Goal: Learn about a topic: Learn about a topic

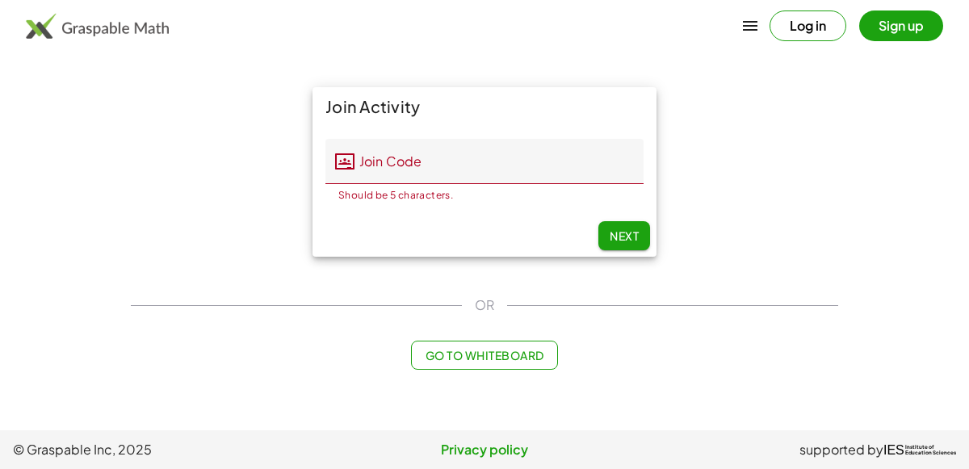
click at [527, 156] on input "Join Code" at bounding box center [499, 161] width 289 height 45
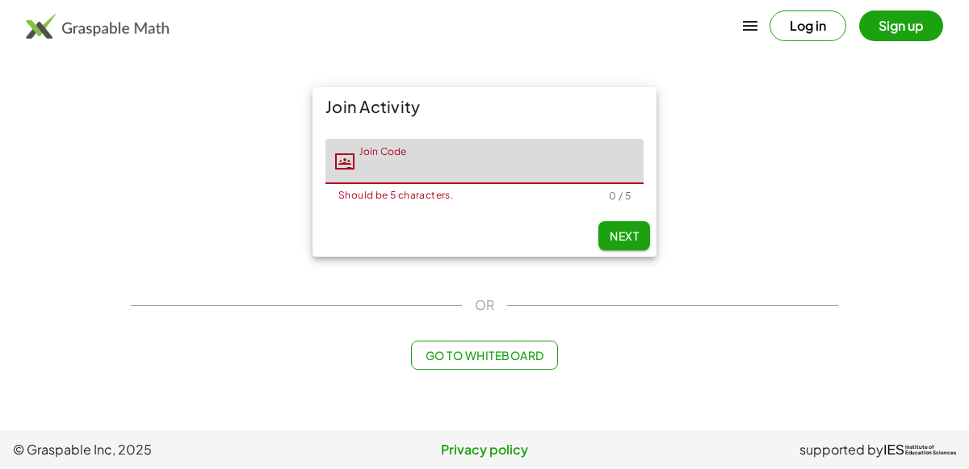
click at [777, 32] on button "Log in" at bounding box center [808, 25] width 77 height 31
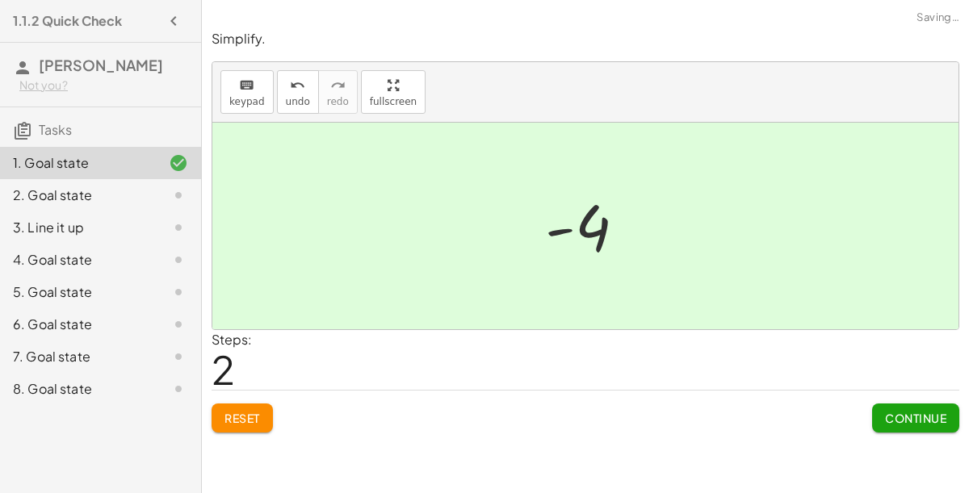
click at [909, 429] on button "Continue" at bounding box center [915, 418] width 87 height 29
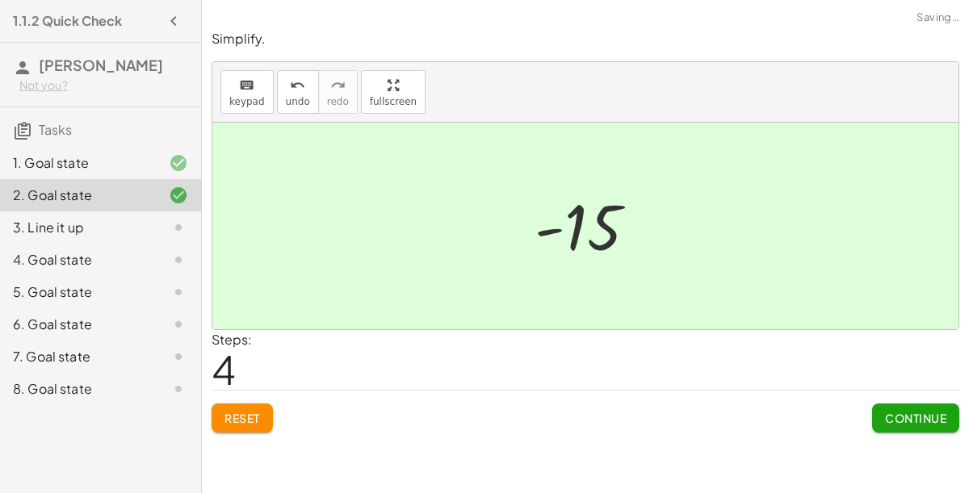
click at [905, 430] on button "Continue" at bounding box center [915, 418] width 87 height 29
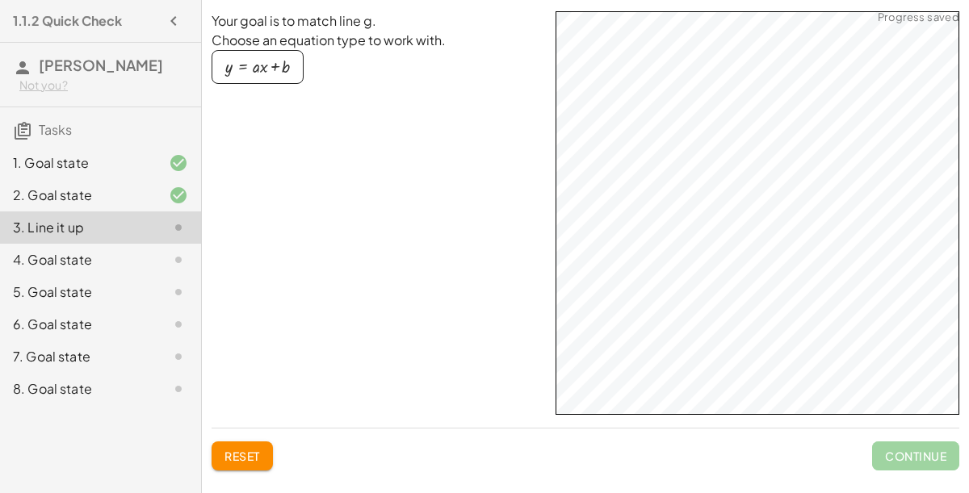
click at [150, 255] on div at bounding box center [165, 259] width 45 height 19
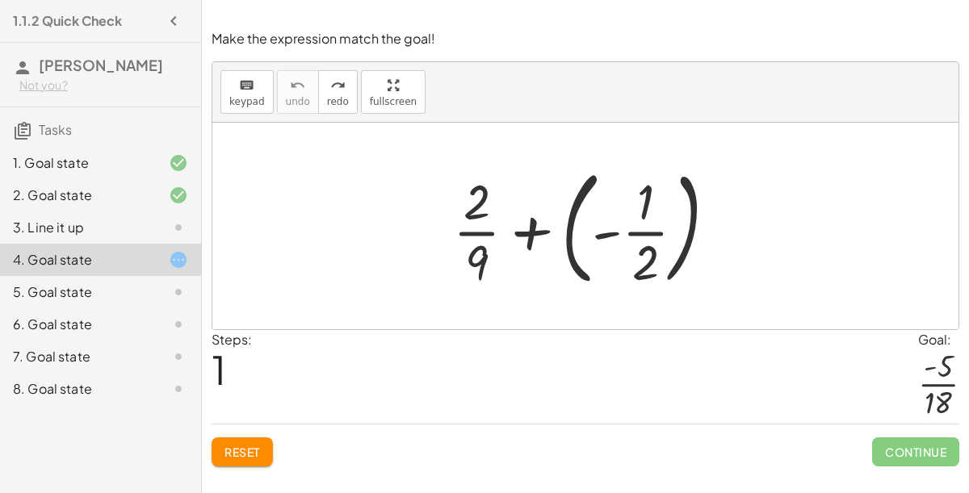
click at [173, 285] on icon at bounding box center [178, 292] width 19 height 19
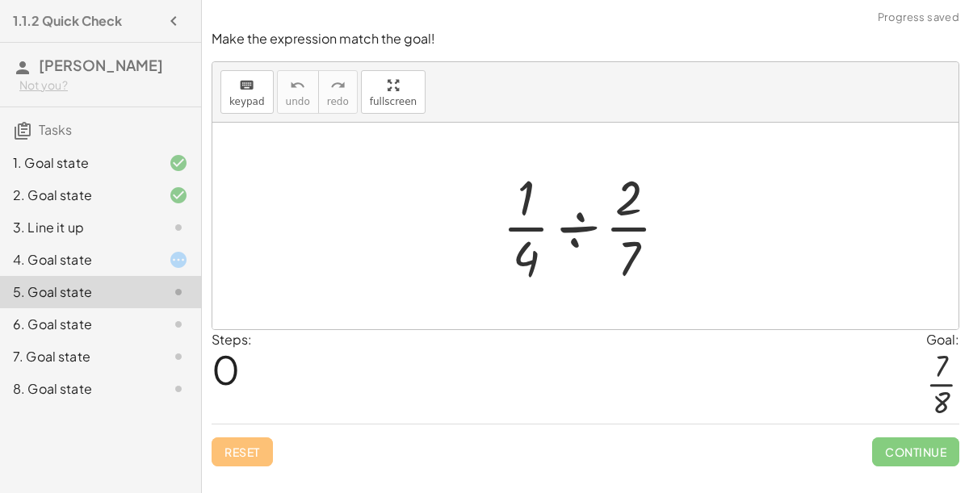
click at [182, 266] on icon at bounding box center [178, 259] width 19 height 19
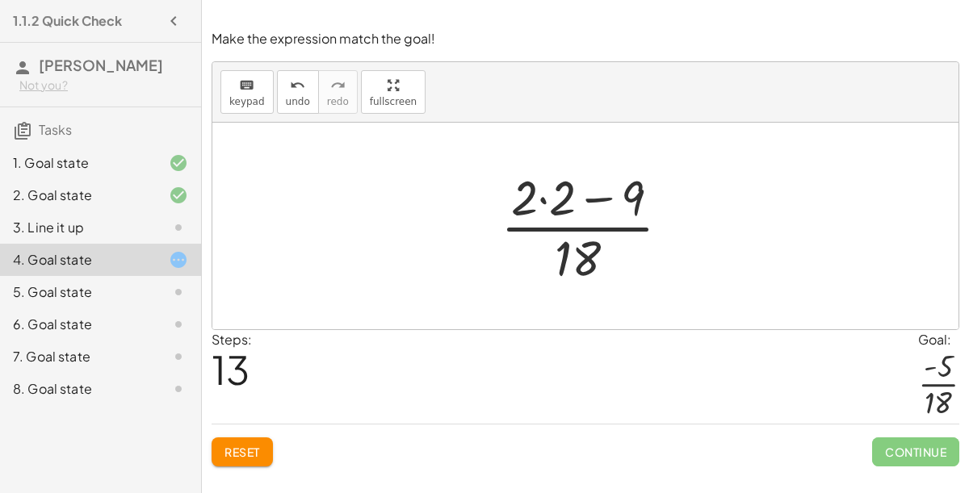
click at [186, 296] on icon at bounding box center [178, 292] width 19 height 19
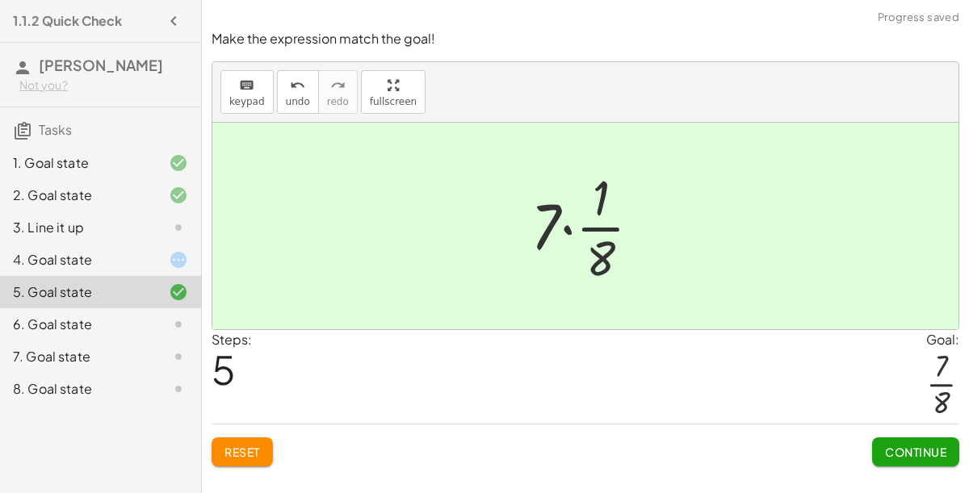
click at [931, 453] on span "Continue" at bounding box center [915, 452] width 61 height 15
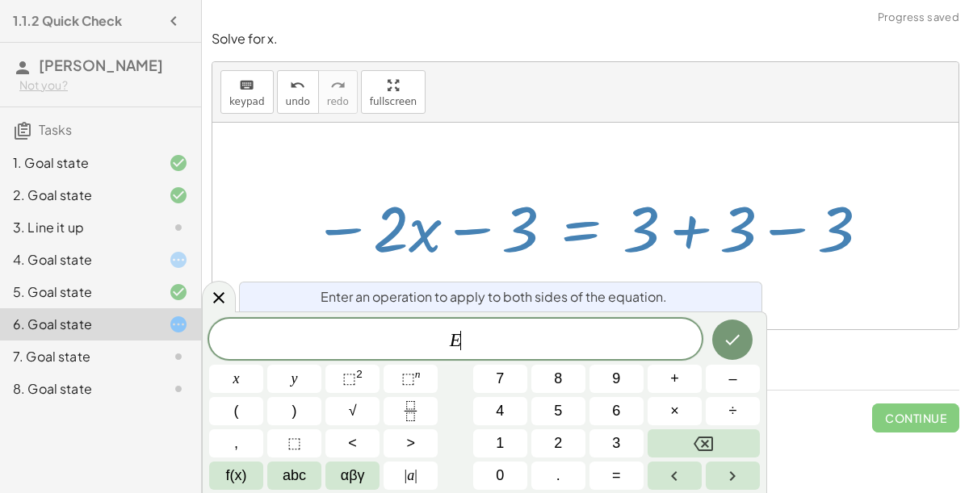
click at [229, 292] on div at bounding box center [219, 296] width 34 height 31
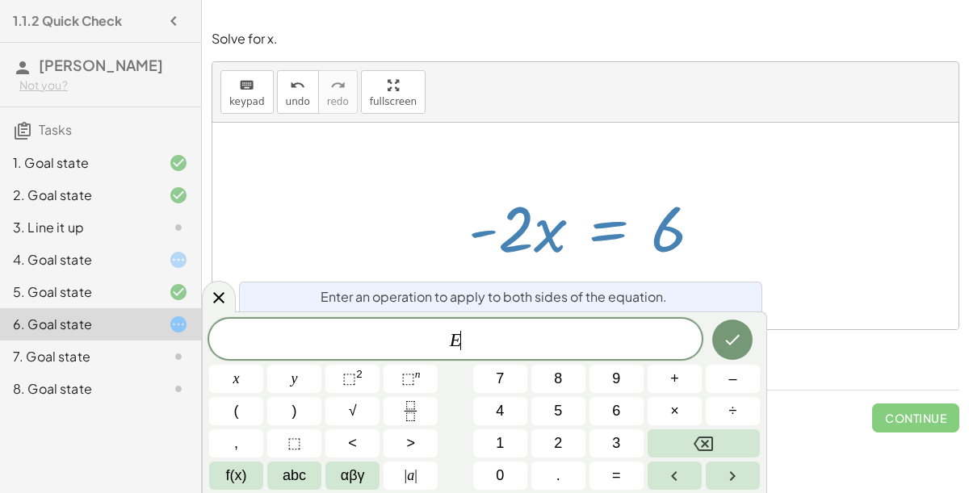
click at [729, 388] on span "–" at bounding box center [732, 379] width 8 height 22
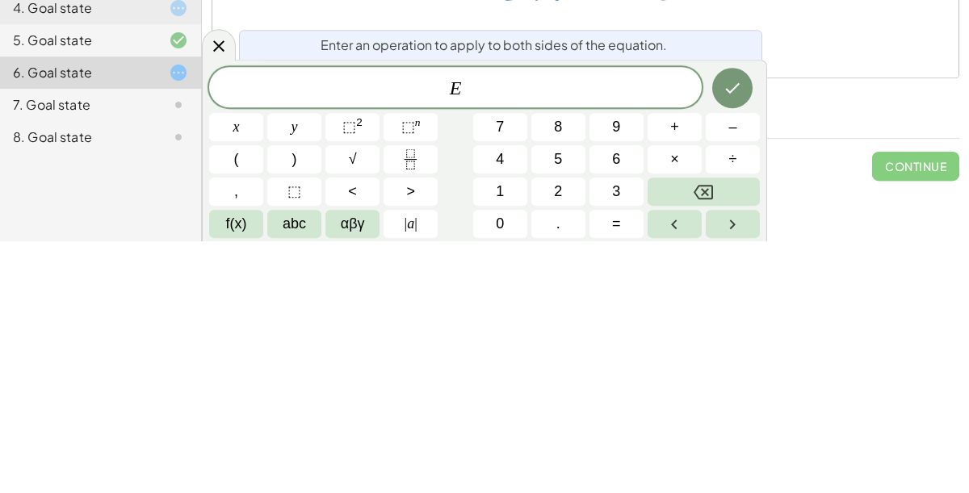
scroll to position [49, 0]
click at [726, 380] on button "–" at bounding box center [733, 379] width 54 height 28
click at [605, 451] on button "3" at bounding box center [617, 444] width 54 height 28
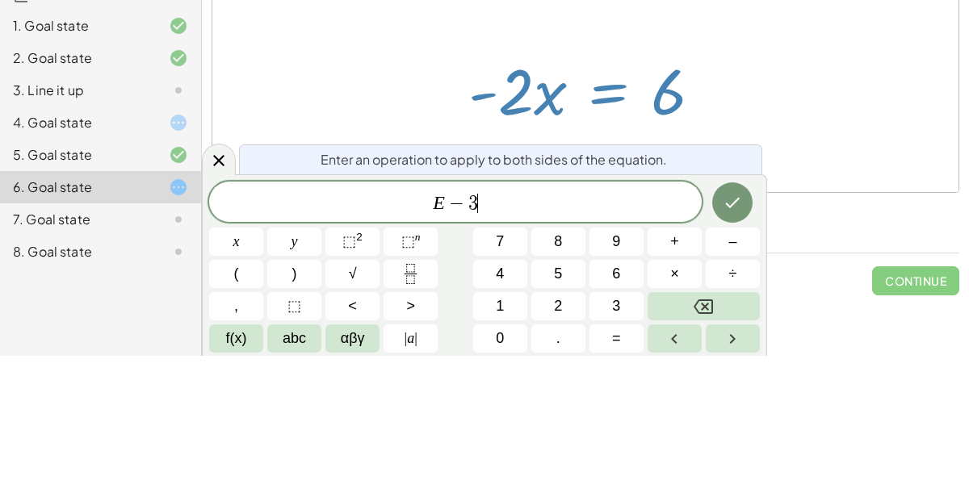
click at [734, 357] on button "Done" at bounding box center [732, 340] width 40 height 40
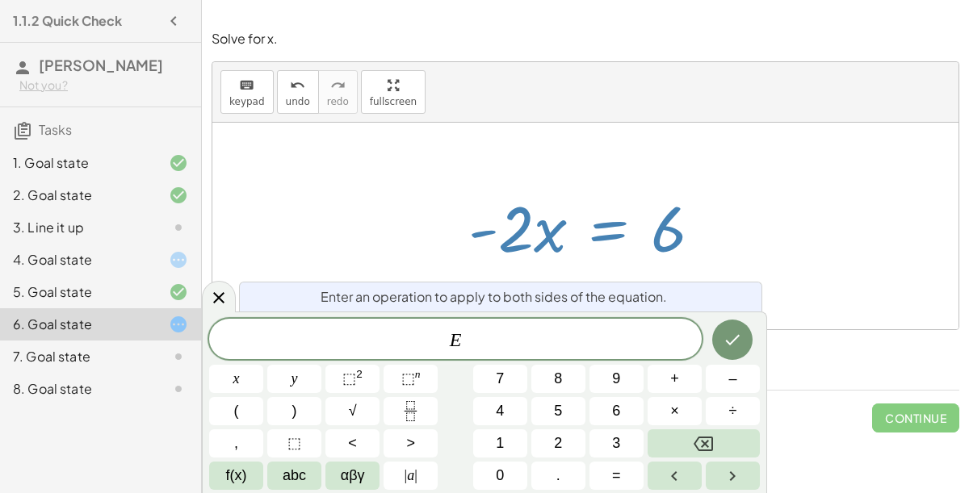
click at [737, 416] on button "÷" at bounding box center [733, 411] width 54 height 28
click at [675, 413] on span "×" at bounding box center [674, 412] width 9 height 22
click at [737, 378] on span "–" at bounding box center [732, 379] width 8 height 22
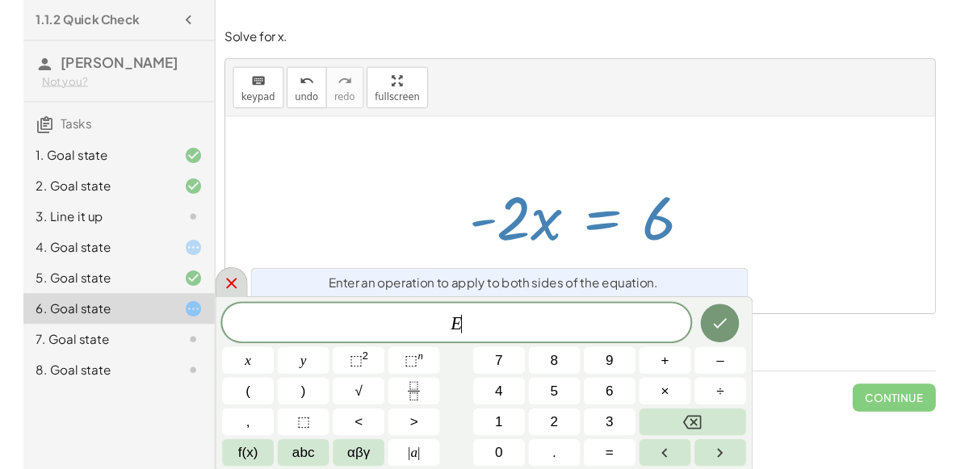
scroll to position [0, 0]
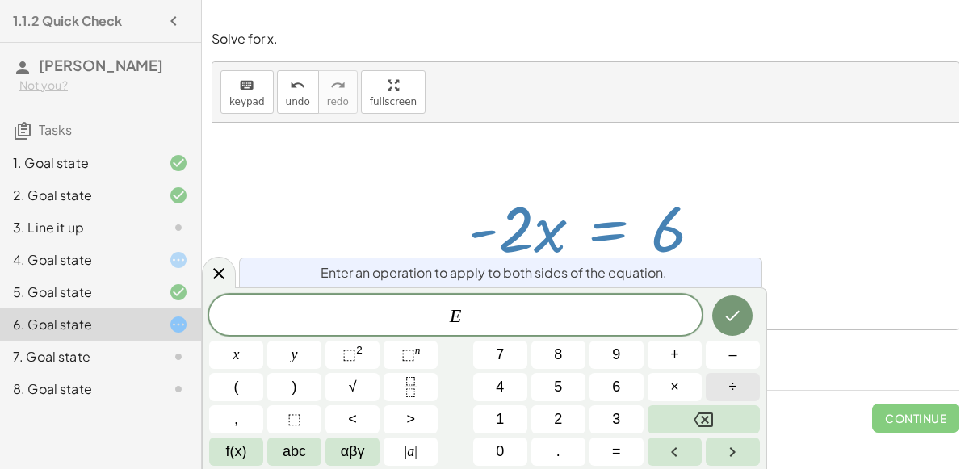
click at [720, 377] on button "÷" at bounding box center [733, 387] width 54 height 28
click at [560, 419] on span "2" at bounding box center [558, 420] width 8 height 22
click at [715, 311] on button "Done" at bounding box center [732, 316] width 40 height 40
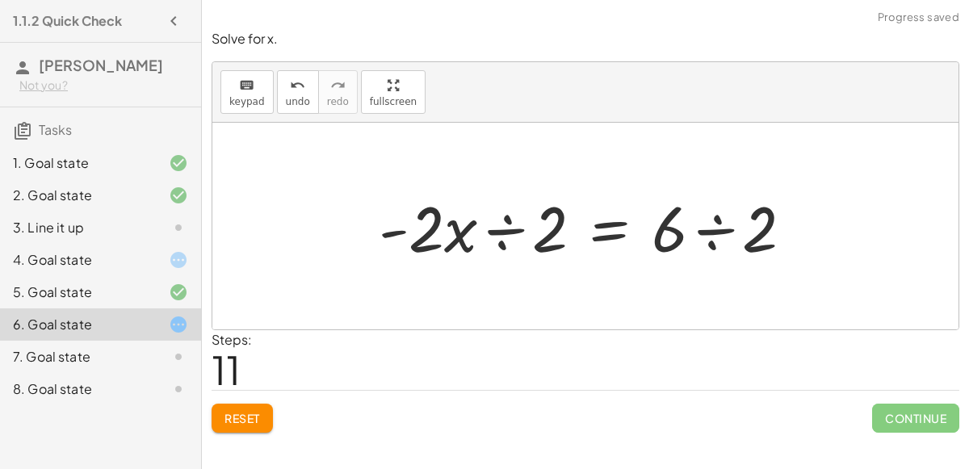
click at [512, 217] on div at bounding box center [592, 226] width 443 height 83
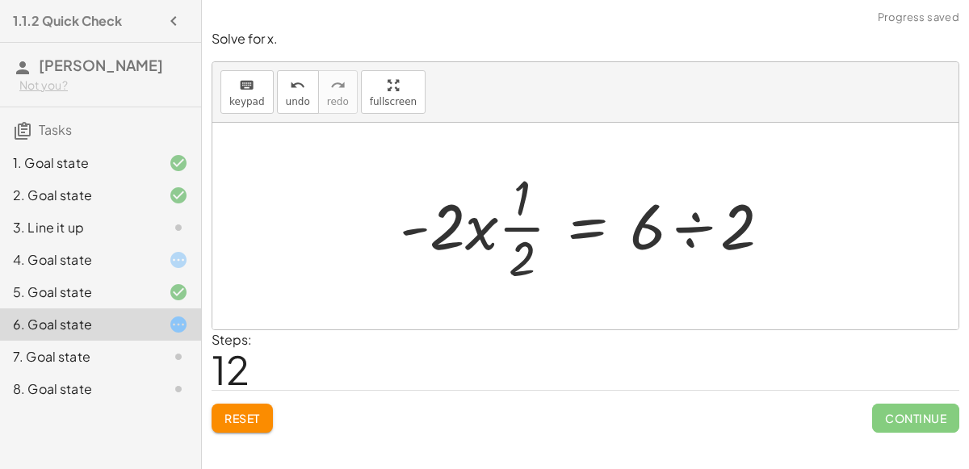
click at [500, 224] on div at bounding box center [592, 226] width 401 height 124
click at [290, 91] on icon "undo" at bounding box center [297, 85] width 15 height 19
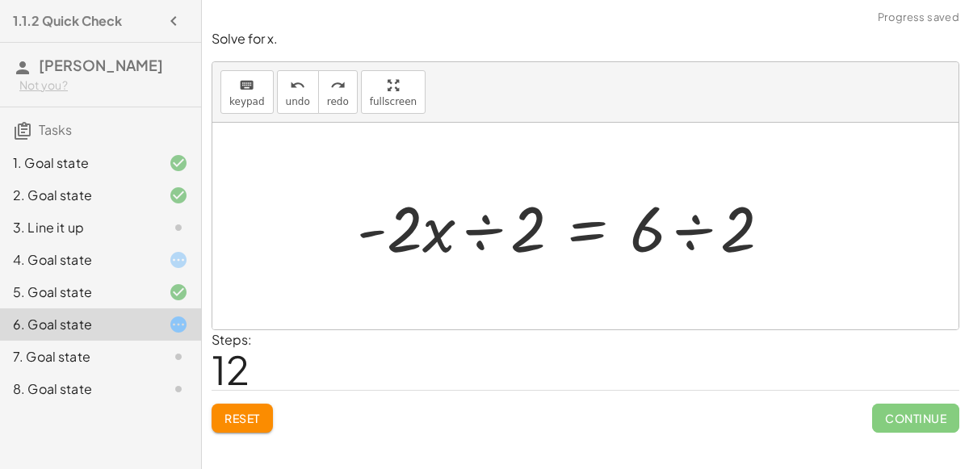
click at [701, 233] on div at bounding box center [570, 226] width 443 height 83
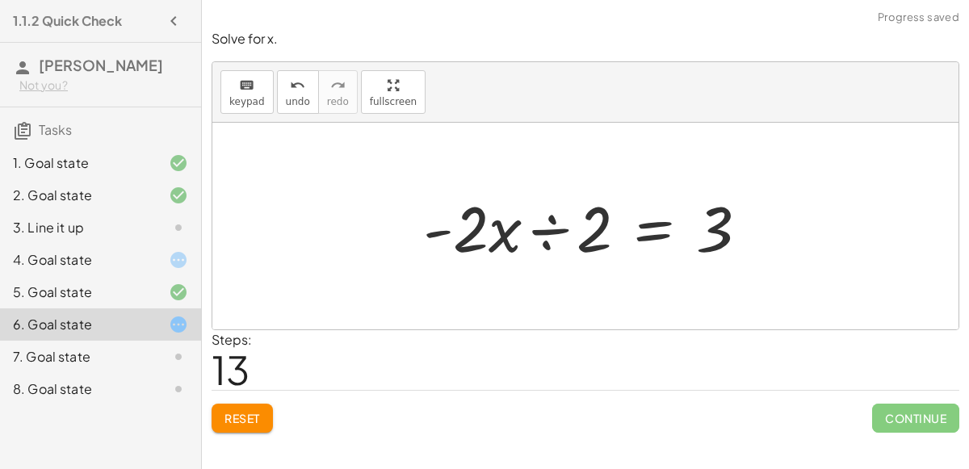
click at [476, 246] on div at bounding box center [592, 226] width 354 height 83
click at [525, 254] on div at bounding box center [592, 226] width 354 height 83
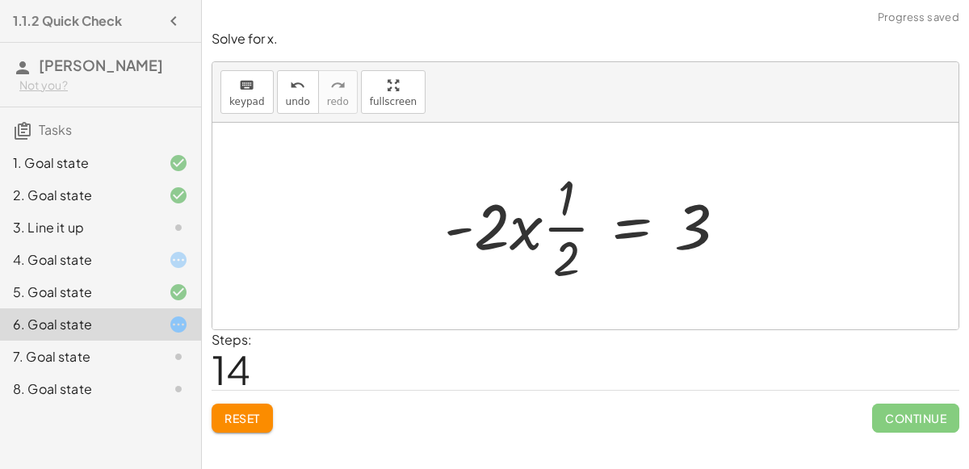
click at [547, 222] on div at bounding box center [591, 226] width 311 height 124
click at [277, 101] on button "undo undo" at bounding box center [298, 92] width 42 height 44
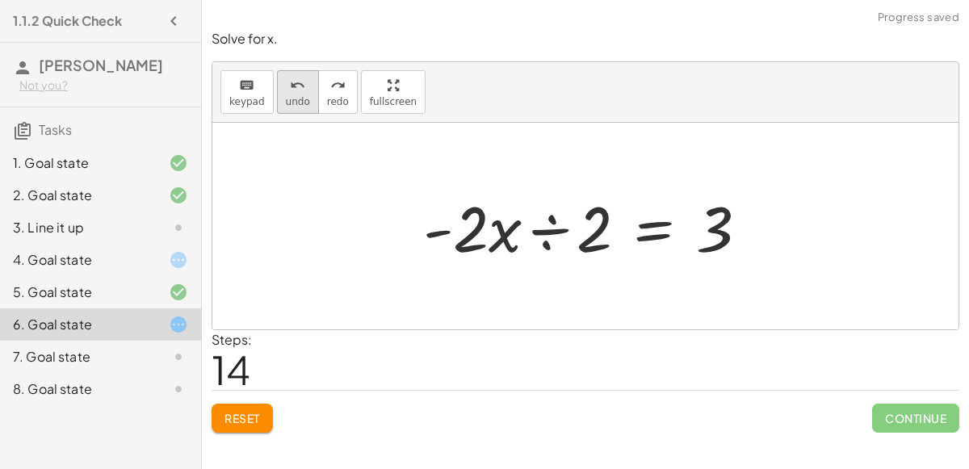
click at [294, 82] on icon "undo" at bounding box center [297, 85] width 15 height 19
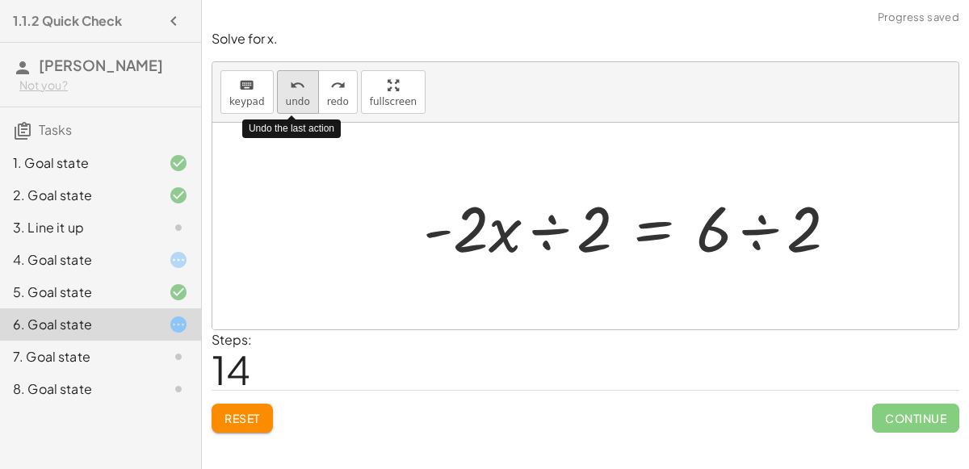
click at [295, 90] on icon "undo" at bounding box center [297, 85] width 15 height 19
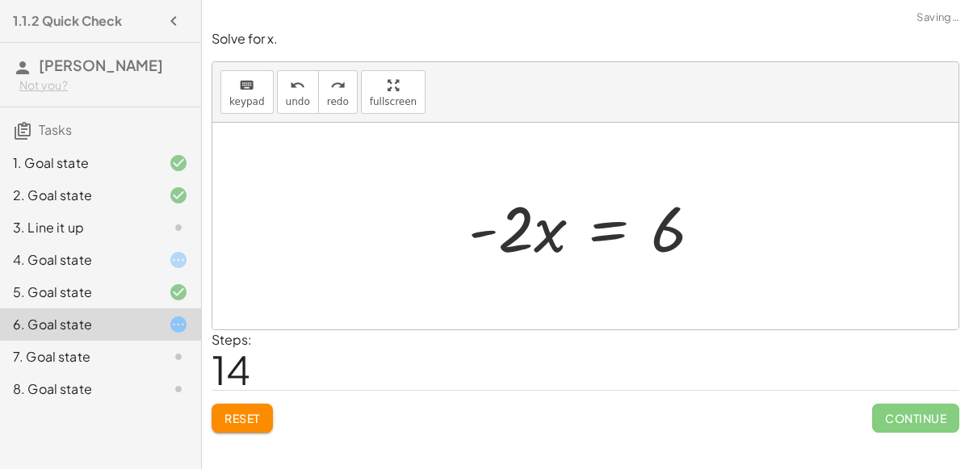
click at [619, 222] on div at bounding box center [591, 226] width 262 height 83
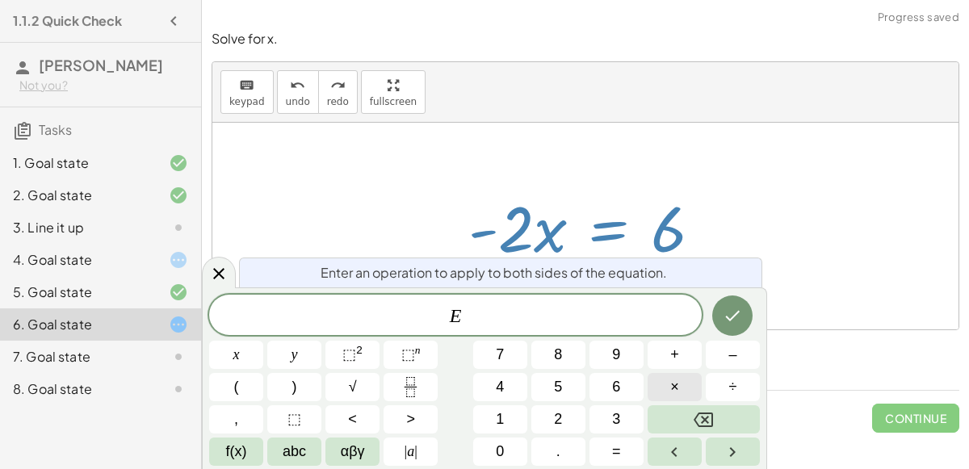
click at [661, 385] on button "×" at bounding box center [675, 387] width 54 height 28
click at [751, 348] on button "–" at bounding box center [733, 355] width 54 height 28
click at [564, 418] on button "2" at bounding box center [558, 419] width 54 height 28
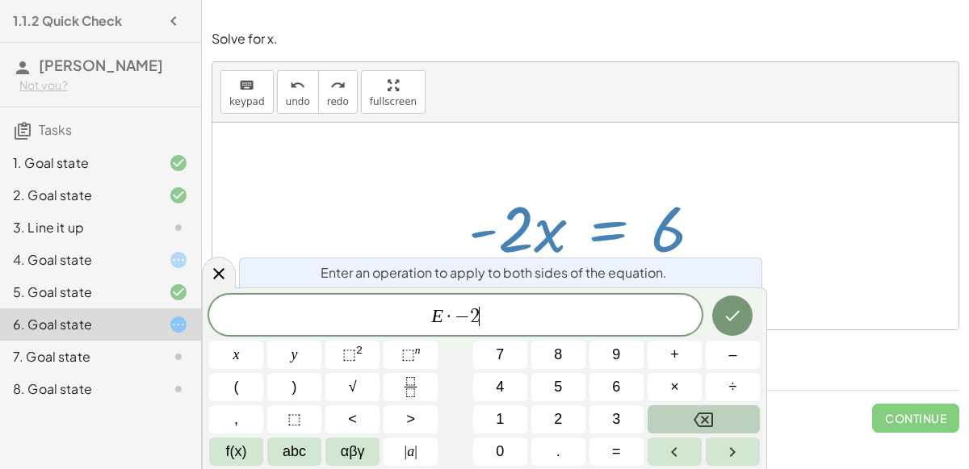
click at [711, 430] on button "Backspace" at bounding box center [704, 419] width 112 height 28
click at [481, 420] on button "1" at bounding box center [500, 419] width 54 height 28
click at [733, 320] on icon "Done" at bounding box center [732, 315] width 19 height 19
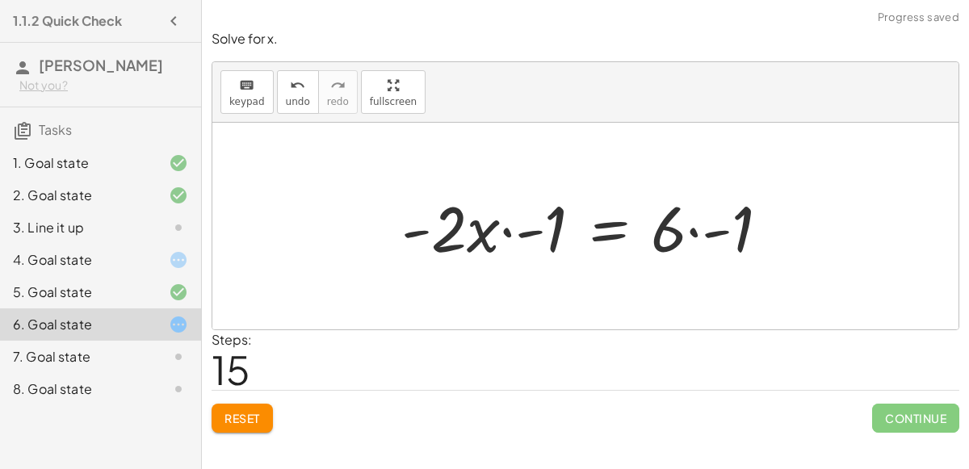
click at [506, 233] on div at bounding box center [591, 226] width 397 height 83
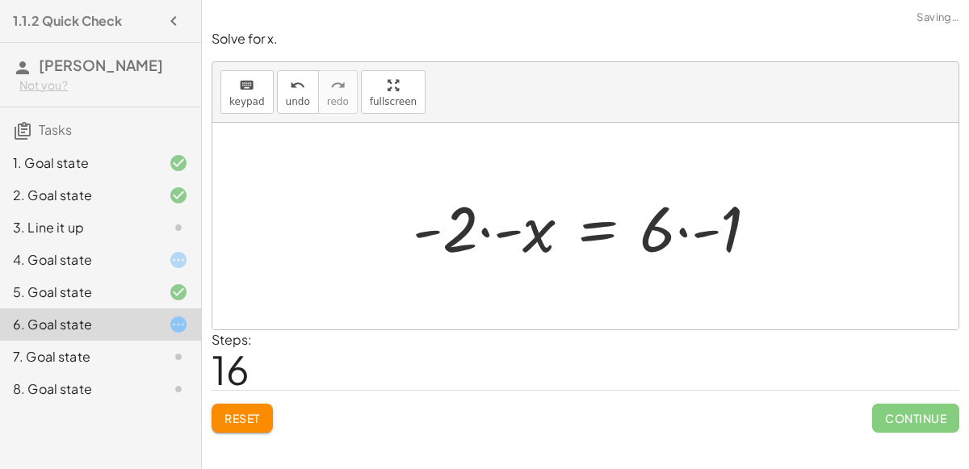
click at [665, 226] on div at bounding box center [592, 226] width 375 height 83
click at [720, 212] on div at bounding box center [592, 226] width 375 height 83
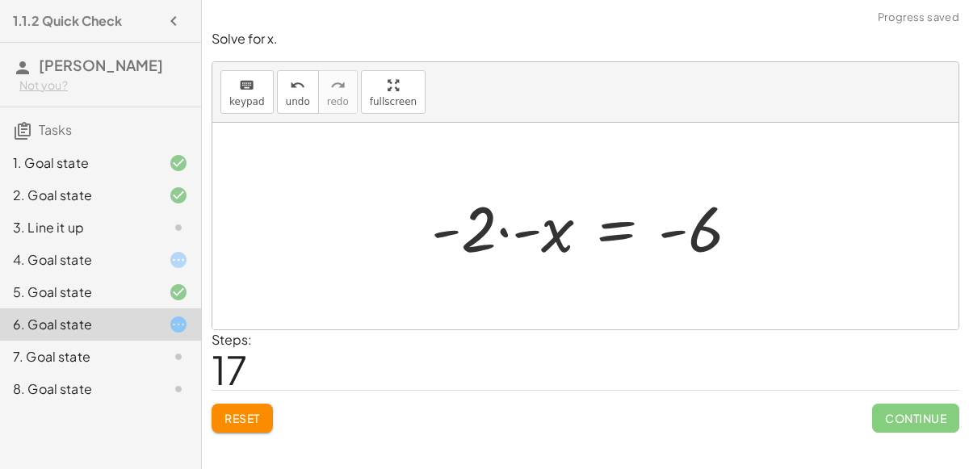
click at [487, 226] on div at bounding box center [591, 226] width 337 height 83
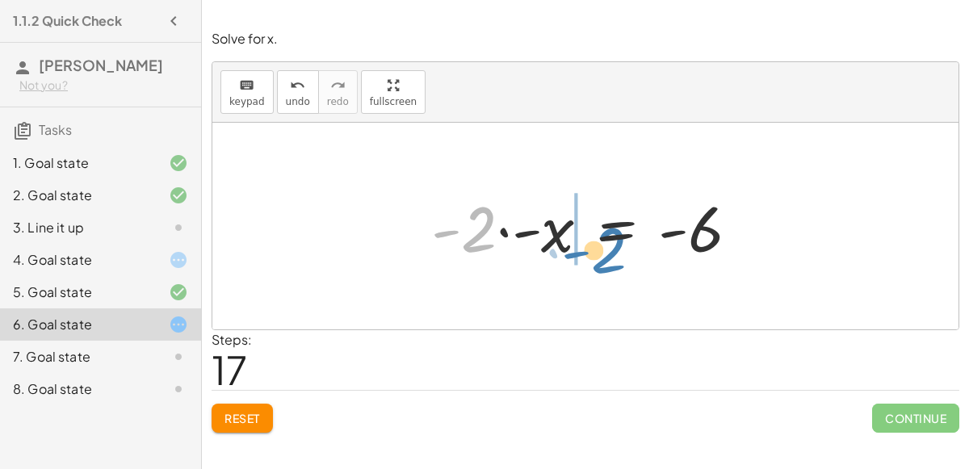
drag, startPoint x: 476, startPoint y: 227, endPoint x: 607, endPoint y: 249, distance: 131.8
click at [607, 249] on div at bounding box center [591, 226] width 337 height 83
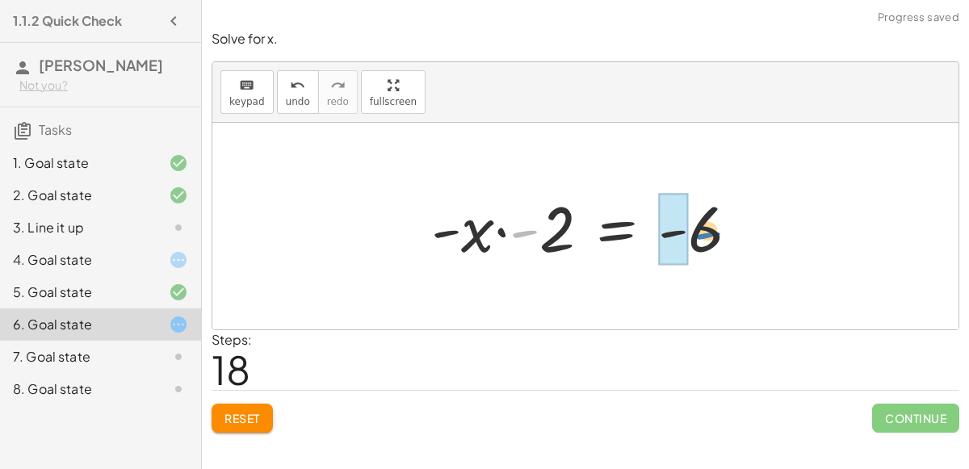
drag, startPoint x: 528, startPoint y: 229, endPoint x: 671, endPoint y: 235, distance: 143.1
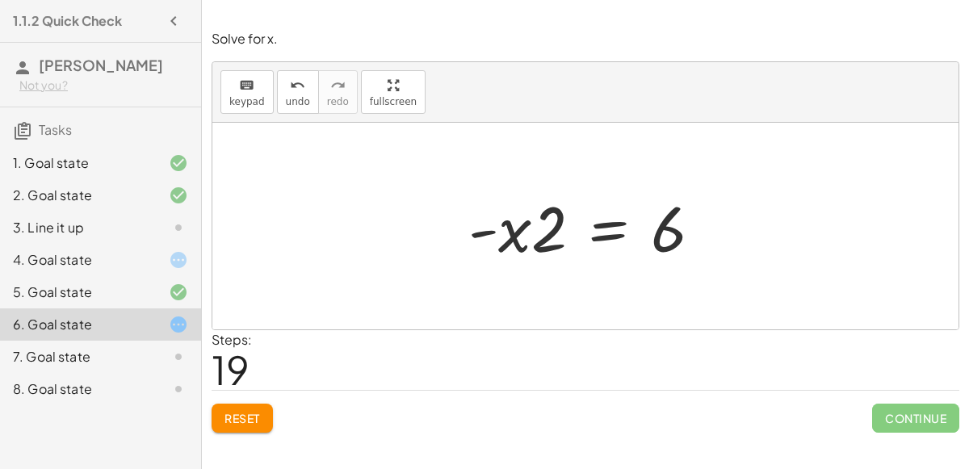
click at [620, 222] on div at bounding box center [591, 226] width 262 height 83
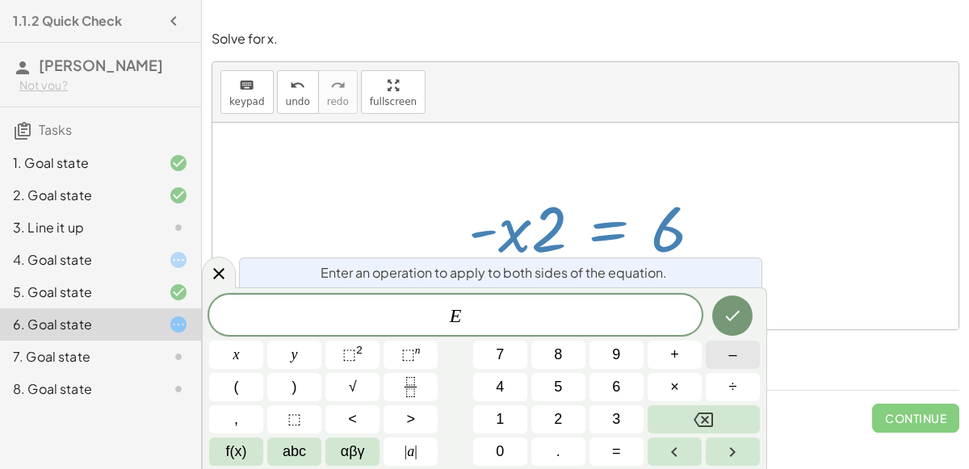
click at [719, 359] on button "–" at bounding box center [733, 355] width 54 height 28
click at [553, 414] on button "2" at bounding box center [558, 419] width 54 height 28
click at [716, 323] on button "Done" at bounding box center [732, 316] width 40 height 40
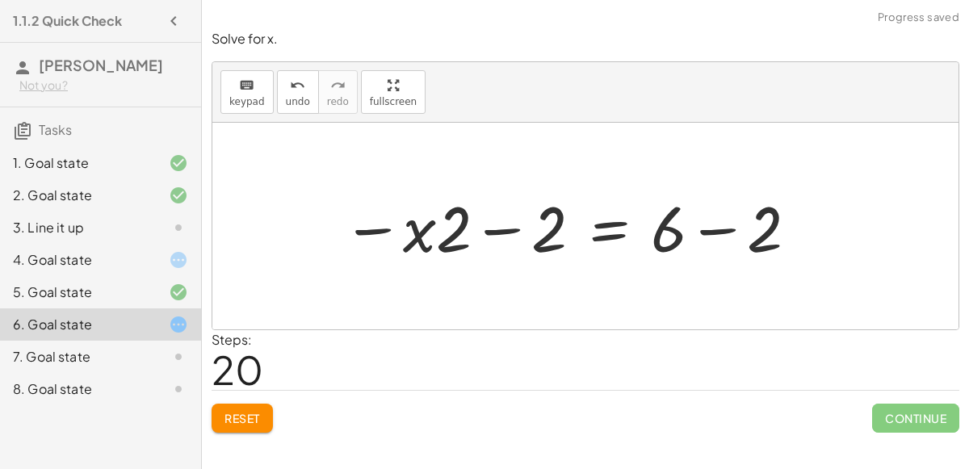
click at [514, 221] on div at bounding box center [571, 226] width 474 height 83
click at [292, 99] on span "undo" at bounding box center [298, 101] width 24 height 11
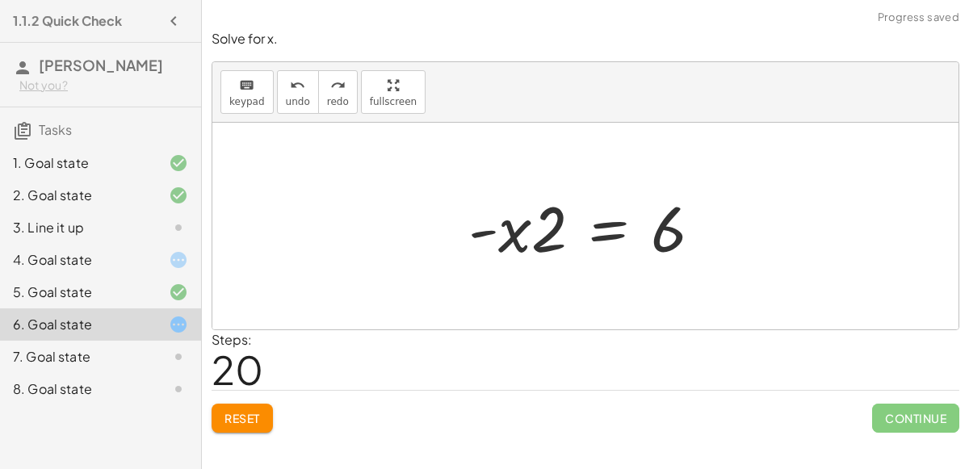
click at [605, 237] on div at bounding box center [591, 226] width 262 height 83
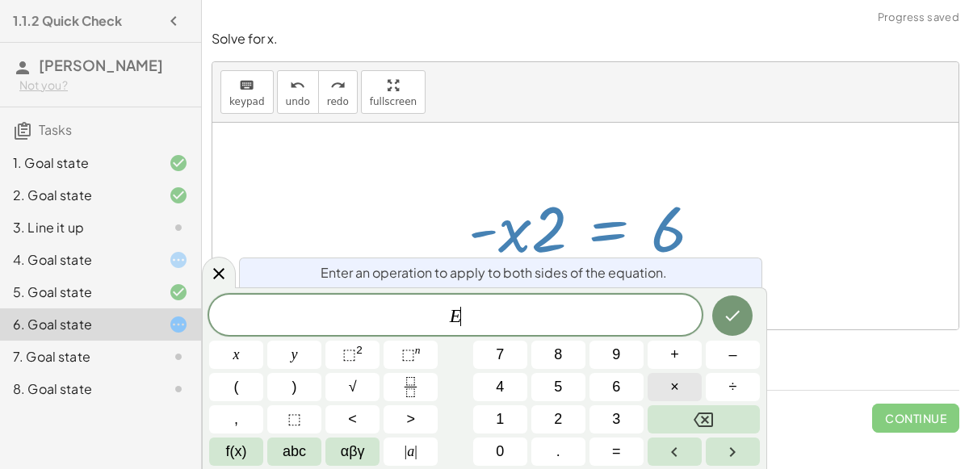
click at [661, 387] on button "×" at bounding box center [675, 387] width 54 height 28
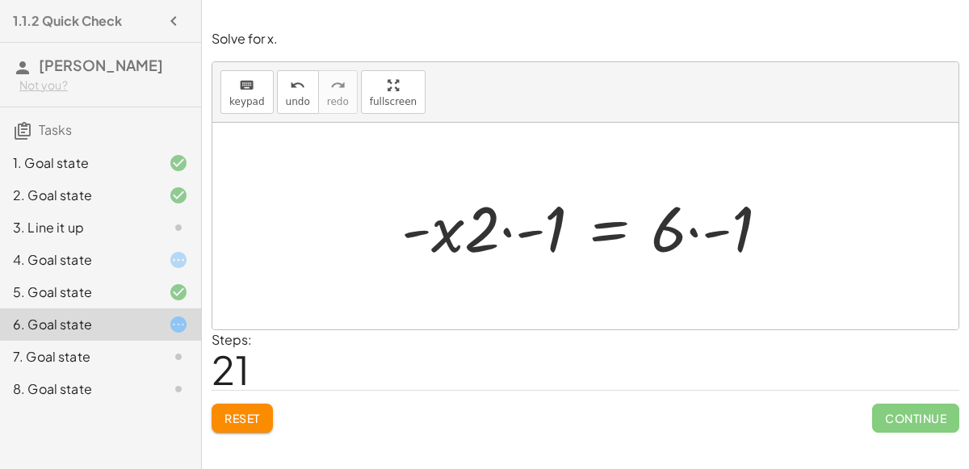
click at [694, 236] on div at bounding box center [591, 226] width 397 height 83
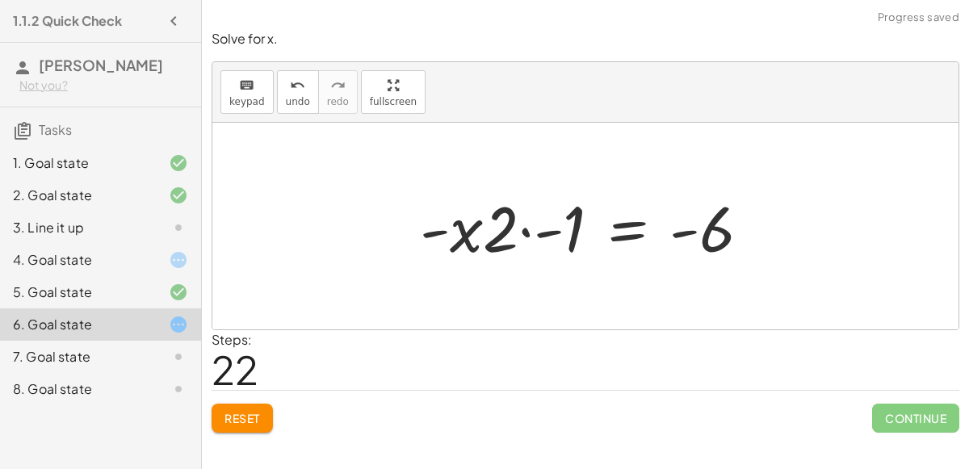
click at [522, 226] on div at bounding box center [591, 226] width 359 height 83
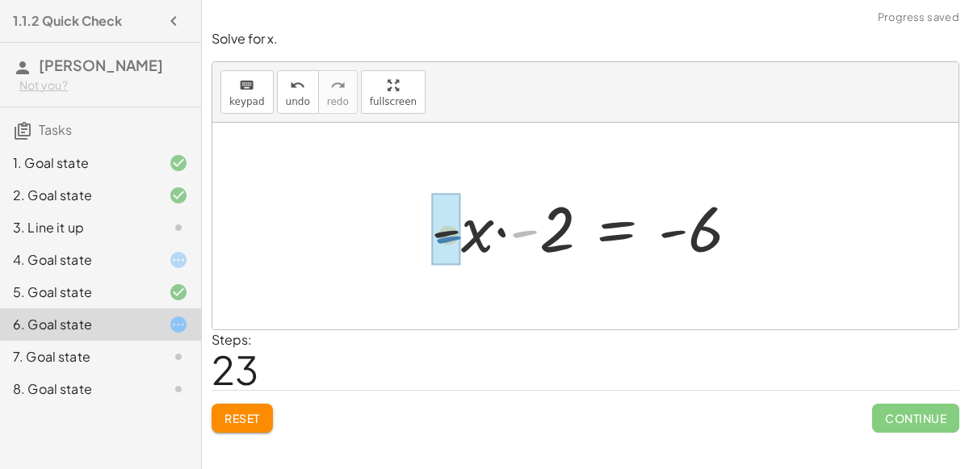
drag, startPoint x: 533, startPoint y: 235, endPoint x: 455, endPoint y: 240, distance: 77.7
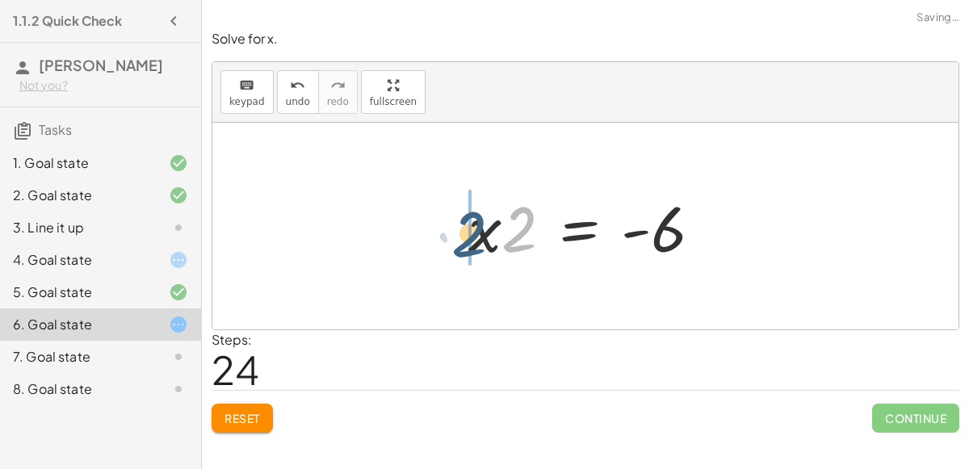
drag, startPoint x: 515, startPoint y: 228, endPoint x: 465, endPoint y: 234, distance: 50.5
click at [465, 234] on div at bounding box center [591, 226] width 262 height 83
click at [575, 229] on div at bounding box center [591, 226] width 262 height 83
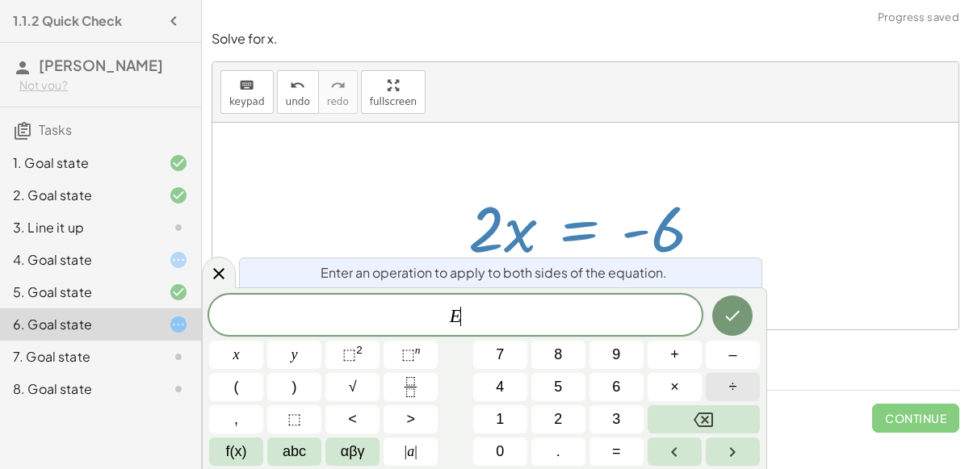
click at [724, 394] on button "÷" at bounding box center [733, 387] width 54 height 28
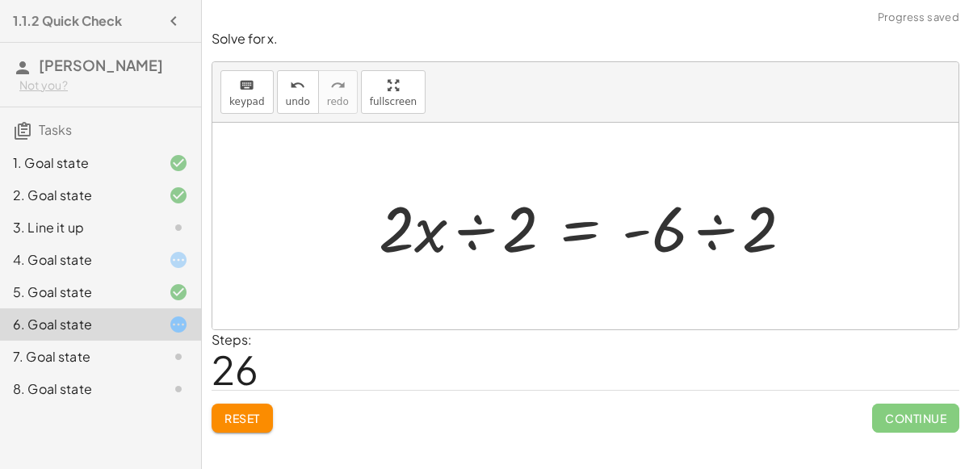
click at [472, 224] on div at bounding box center [592, 226] width 443 height 83
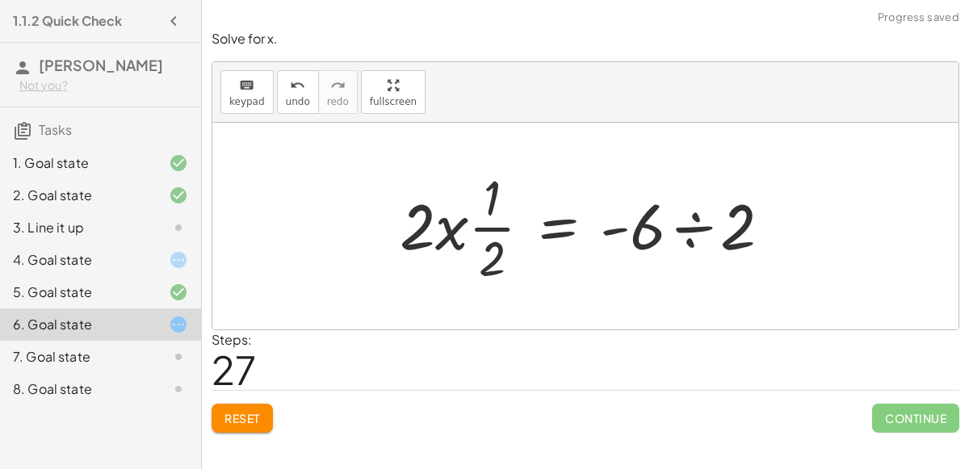
click at [451, 233] on div at bounding box center [592, 226] width 401 height 124
drag, startPoint x: 487, startPoint y: 230, endPoint x: 440, endPoint y: 238, distance: 47.5
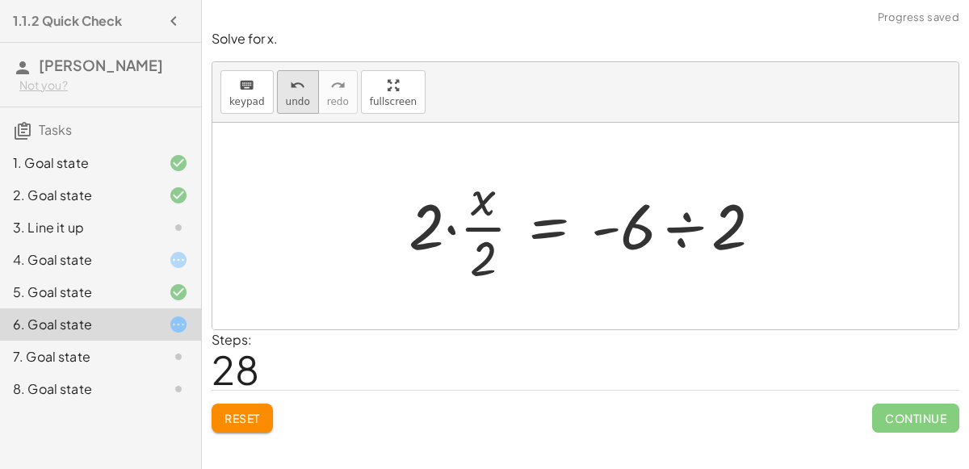
click at [286, 96] on span "undo" at bounding box center [298, 101] width 24 height 11
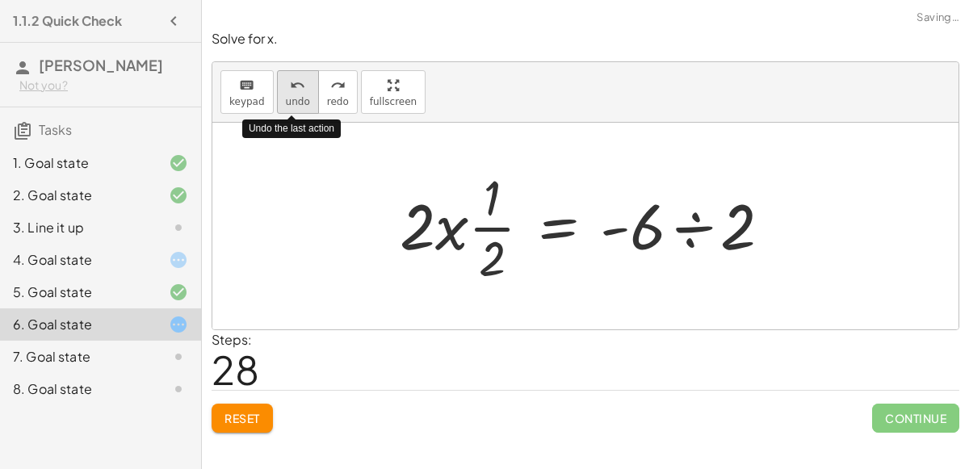
click at [286, 96] on span "undo" at bounding box center [298, 101] width 24 height 11
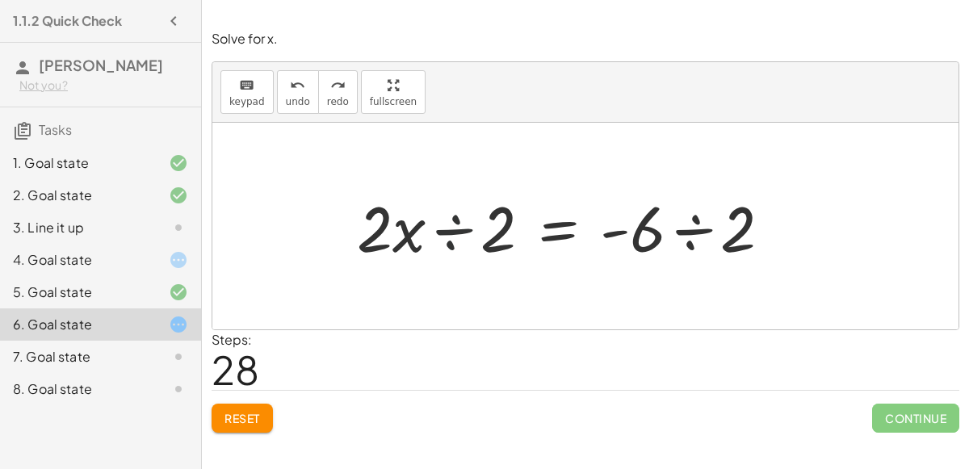
click at [447, 237] on div at bounding box center [570, 226] width 443 height 83
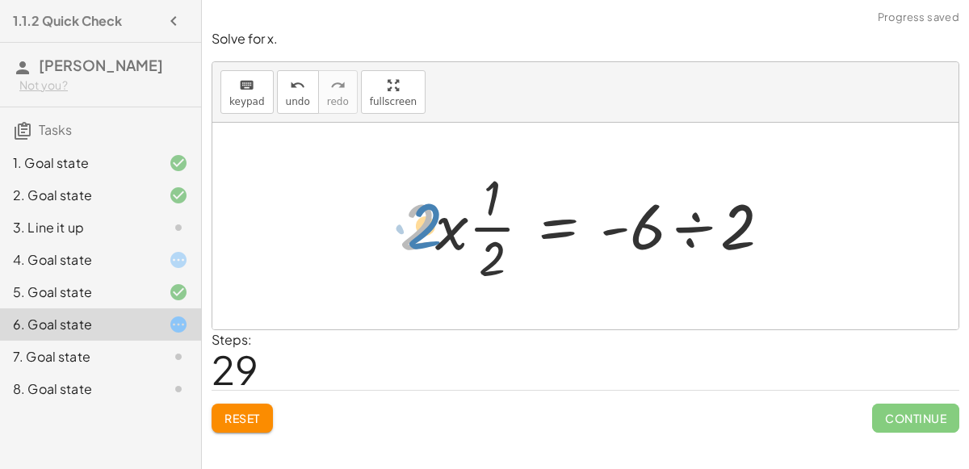
click at [421, 229] on div at bounding box center [592, 226] width 401 height 124
click at [295, 111] on button "undo undo" at bounding box center [298, 92] width 42 height 44
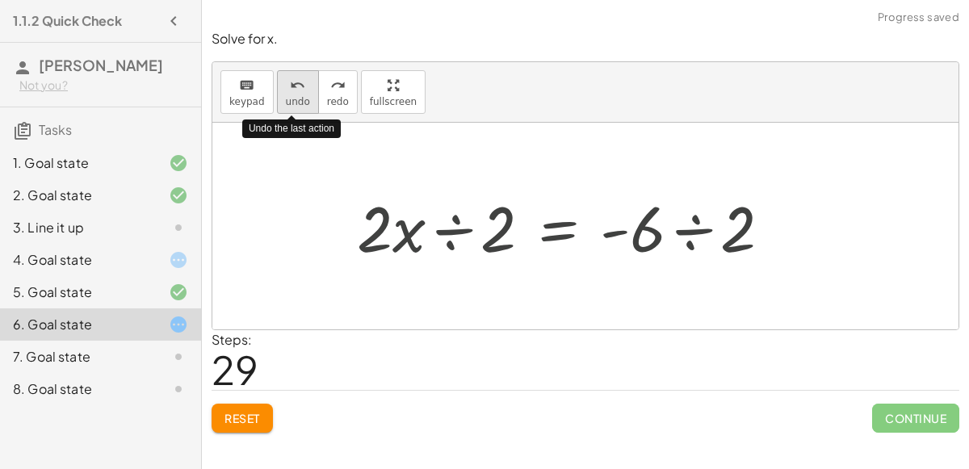
click at [295, 111] on button "undo undo" at bounding box center [298, 92] width 42 height 44
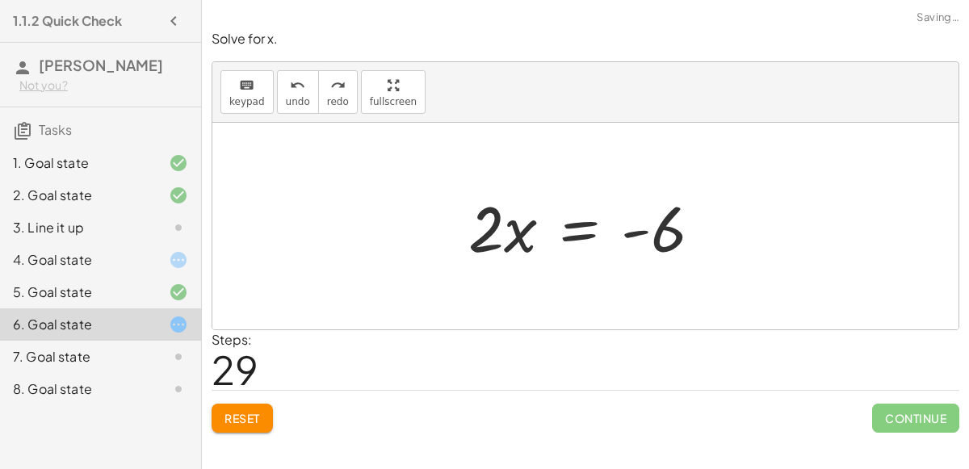
click at [577, 232] on div at bounding box center [591, 226] width 262 height 83
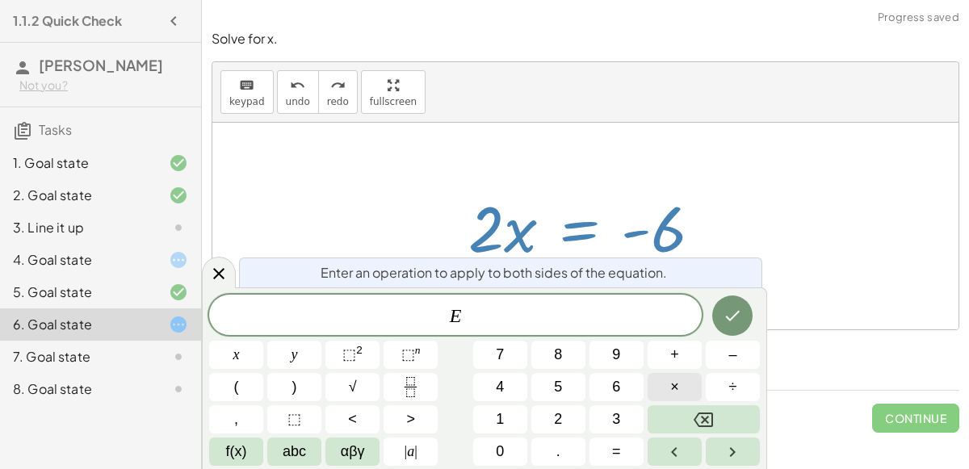
click at [675, 390] on span "×" at bounding box center [674, 387] width 9 height 22
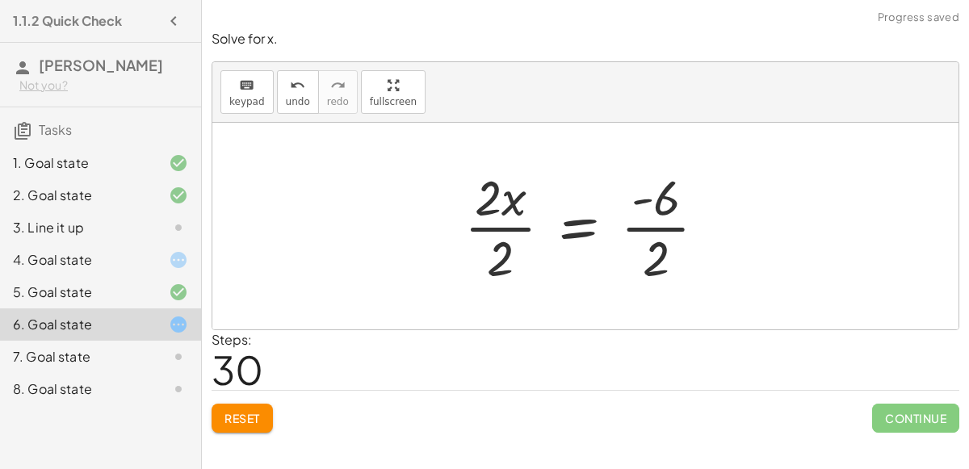
click at [513, 230] on div at bounding box center [591, 226] width 271 height 124
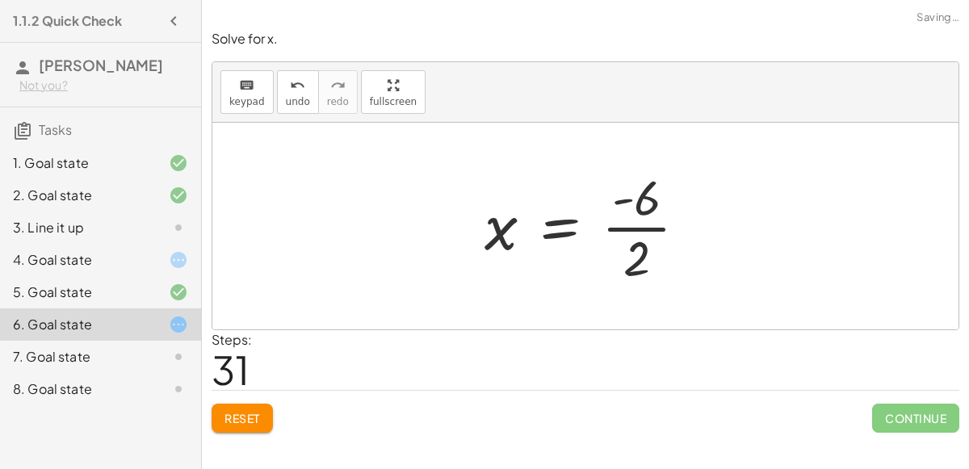
click at [615, 220] on div at bounding box center [592, 226] width 232 height 124
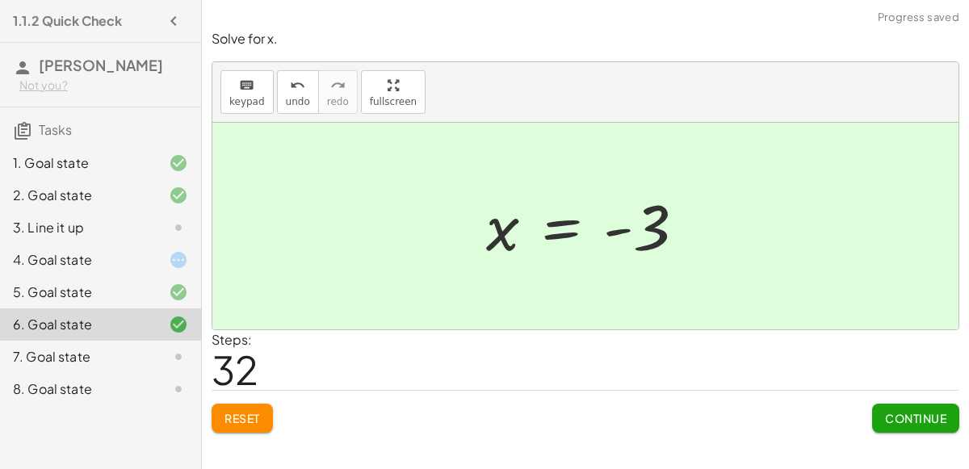
click at [40, 373] on div "8. Goal state" at bounding box center [100, 389] width 201 height 32
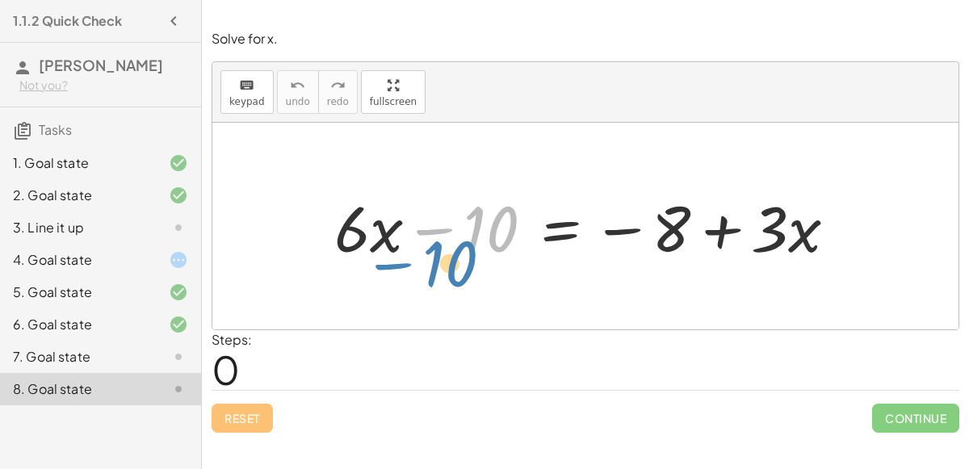
drag, startPoint x: 503, startPoint y: 231, endPoint x: 503, endPoint y: 260, distance: 29.1
click at [503, 260] on div at bounding box center [591, 226] width 531 height 83
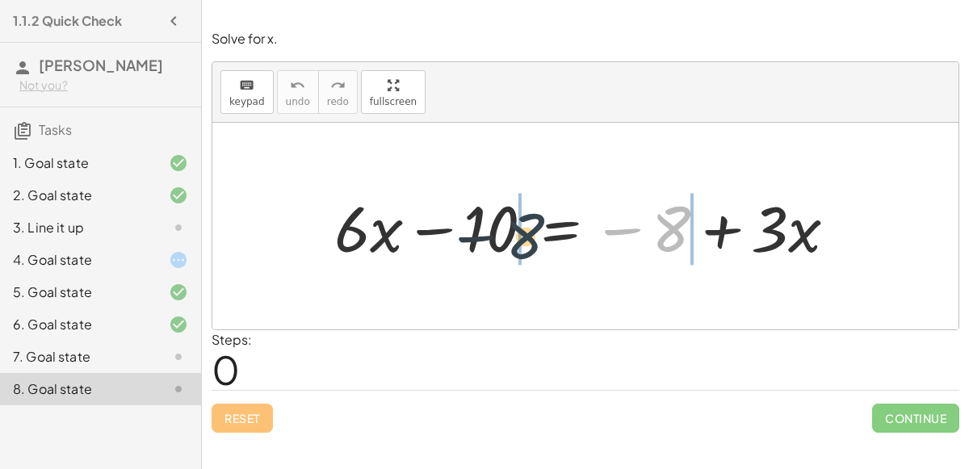
drag, startPoint x: 654, startPoint y: 229, endPoint x: 470, endPoint y: 242, distance: 184.6
click at [470, 242] on div at bounding box center [591, 226] width 531 height 83
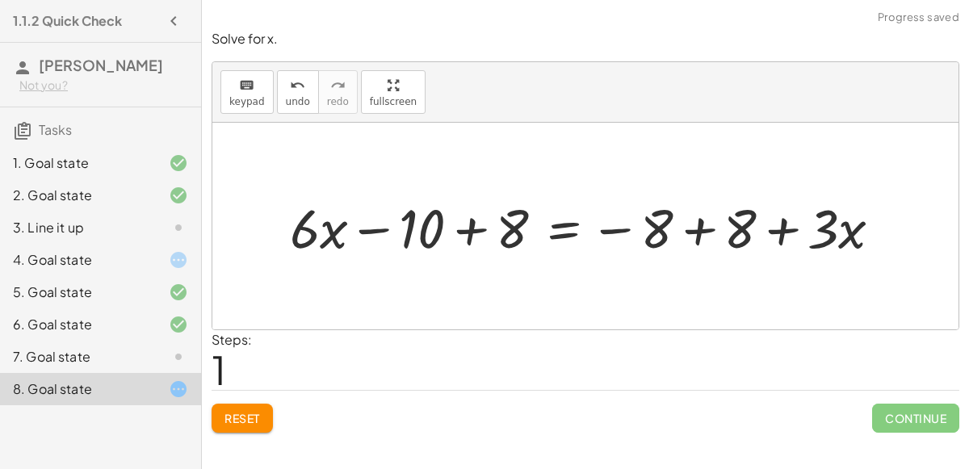
click at [685, 229] on div at bounding box center [592, 226] width 621 height 71
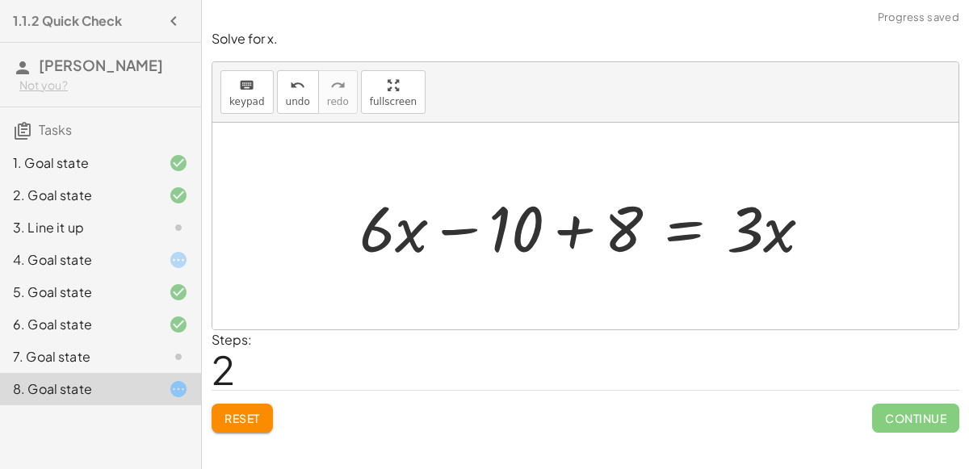
click at [586, 247] on div at bounding box center [591, 226] width 481 height 83
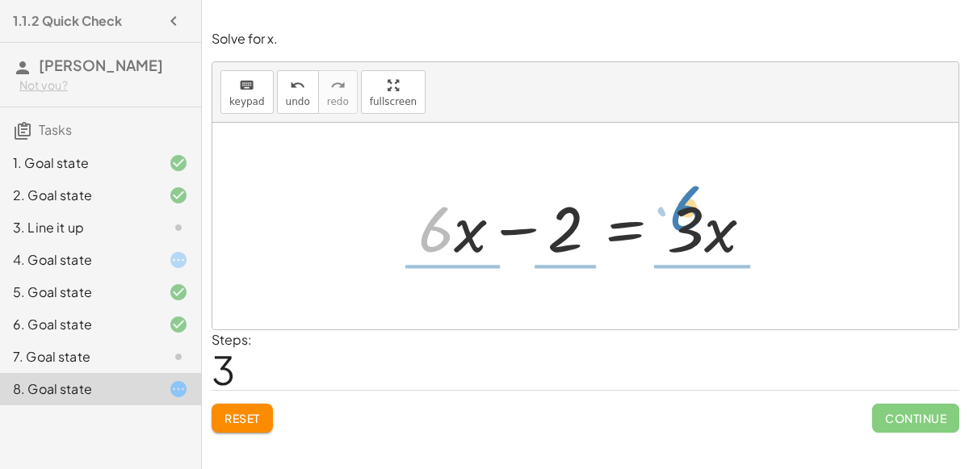
drag, startPoint x: 451, startPoint y: 222, endPoint x: 702, endPoint y: 205, distance: 250.9
click at [702, 205] on div at bounding box center [591, 226] width 363 height 83
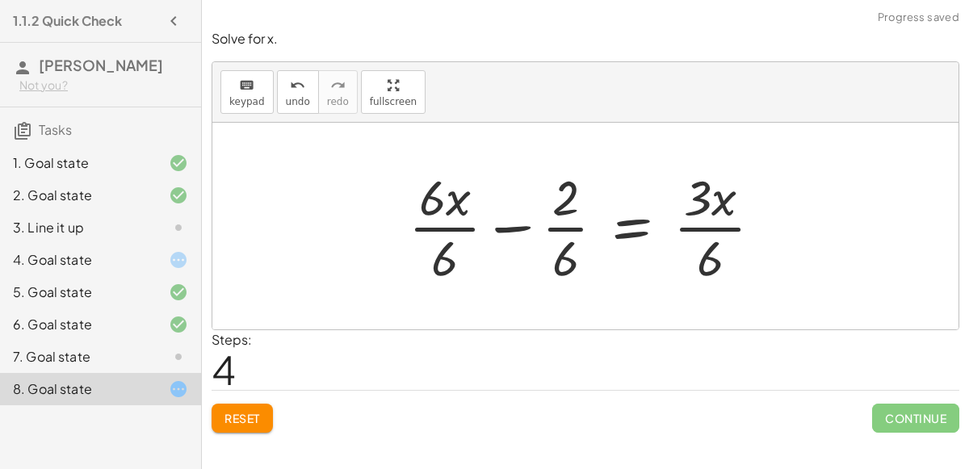
click at [443, 195] on div at bounding box center [592, 226] width 383 height 124
click at [461, 232] on div at bounding box center [592, 226] width 383 height 124
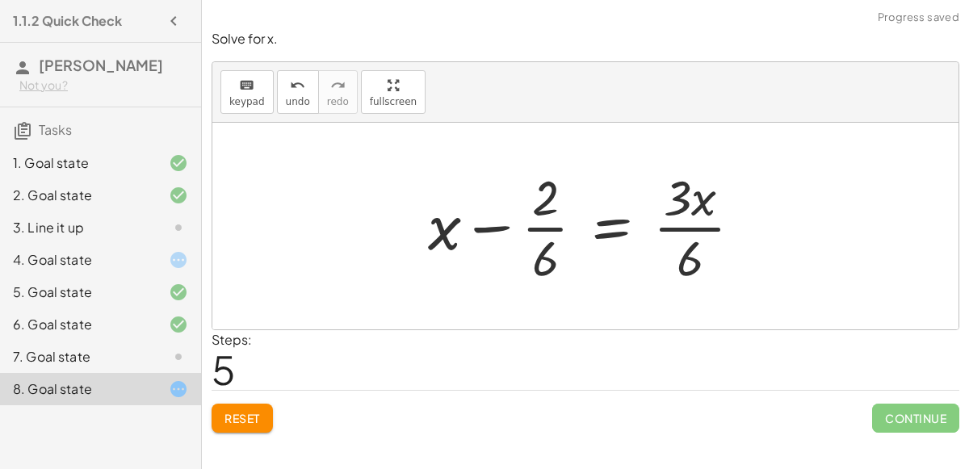
click at [548, 228] on div at bounding box center [591, 226] width 343 height 124
click at [676, 238] on div at bounding box center [592, 226] width 344 height 124
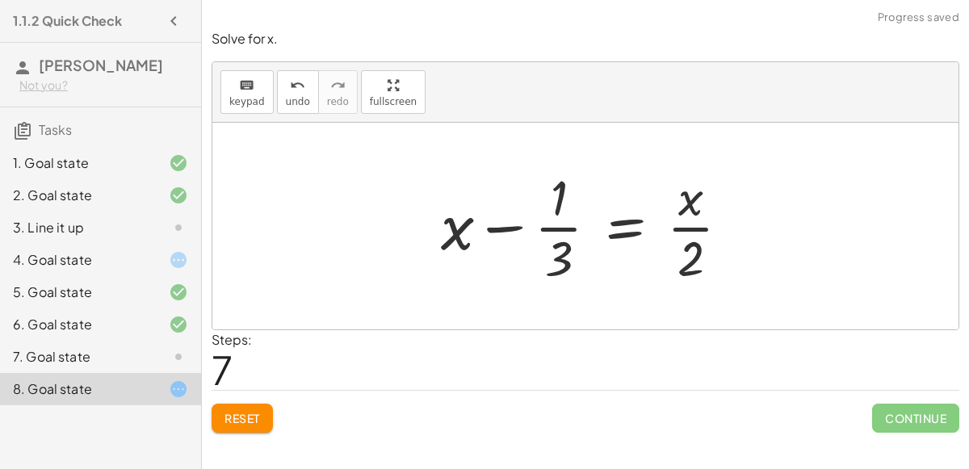
click at [686, 236] on div at bounding box center [592, 226] width 318 height 124
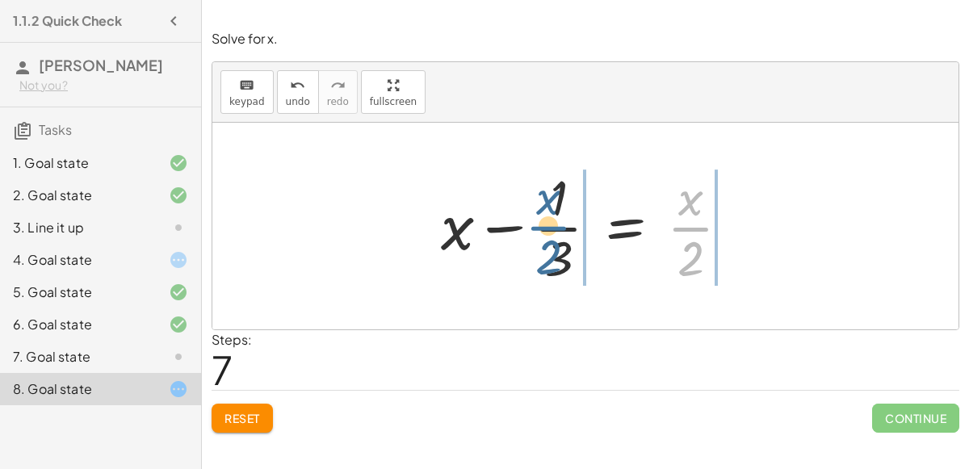
drag, startPoint x: 687, startPoint y: 238, endPoint x: 549, endPoint y: 239, distance: 138.1
click at [549, 239] on div at bounding box center [592, 226] width 318 height 124
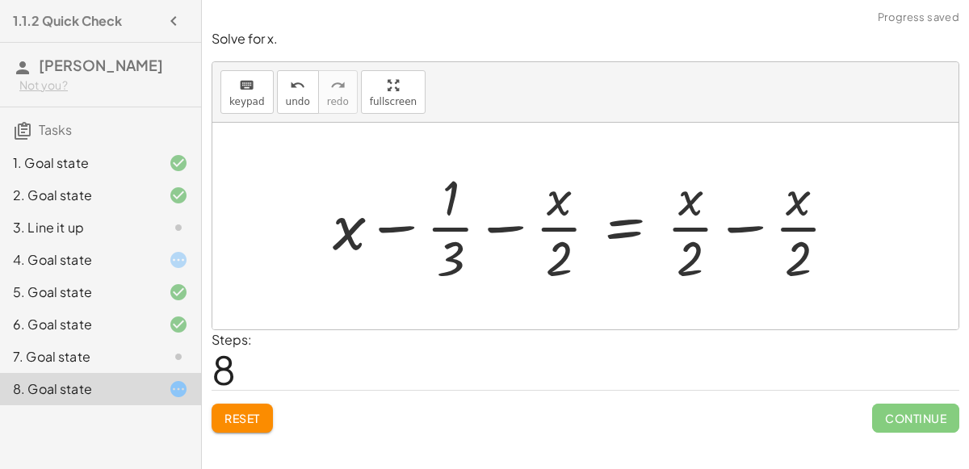
click at [696, 240] on div at bounding box center [592, 226] width 534 height 124
click at [730, 229] on div at bounding box center [592, 226] width 534 height 124
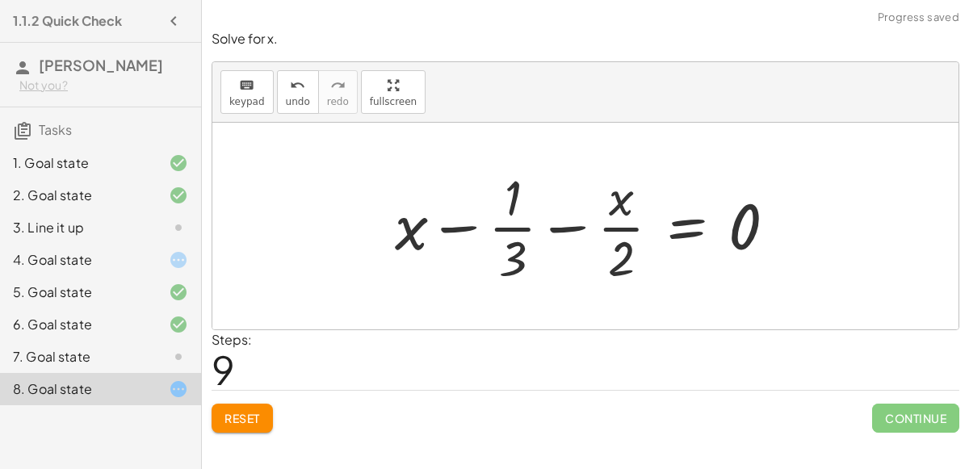
click at [510, 233] on div at bounding box center [592, 226] width 411 height 124
click at [549, 220] on div at bounding box center [592, 226] width 411 height 124
click at [300, 96] on span "undo" at bounding box center [298, 101] width 24 height 11
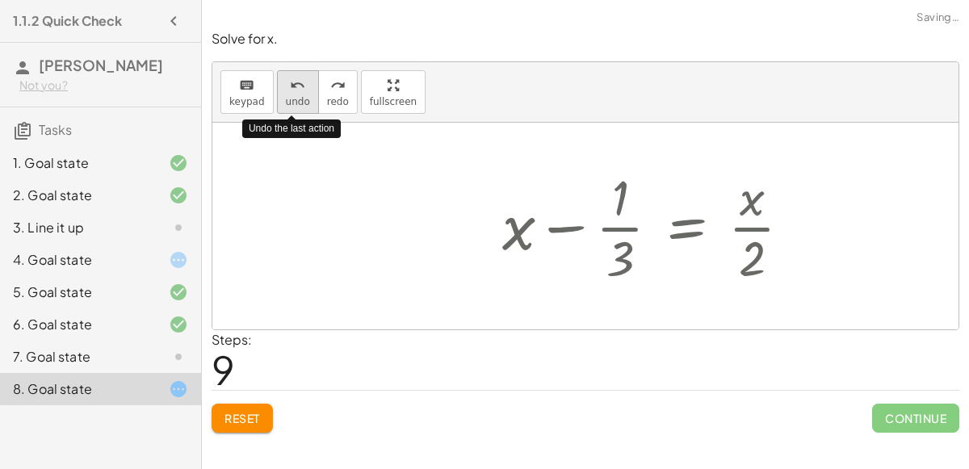
click at [293, 92] on icon "undo" at bounding box center [297, 85] width 15 height 19
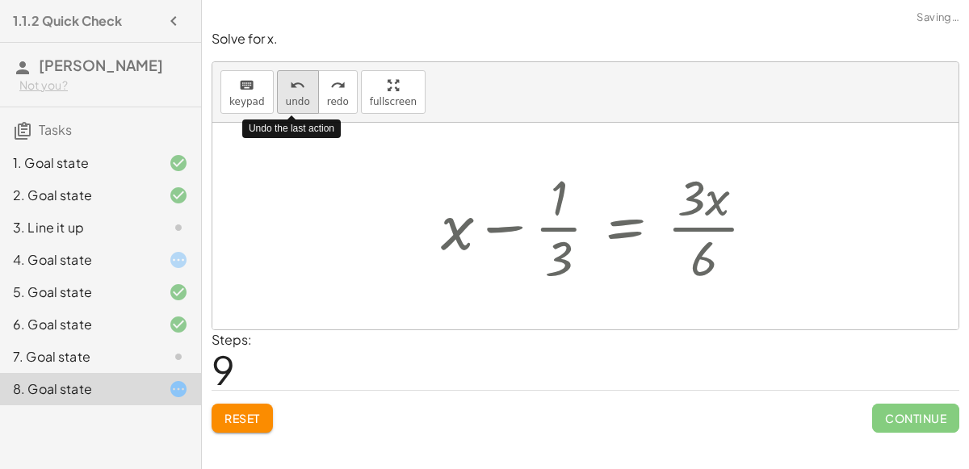
click at [293, 90] on icon "undo" at bounding box center [297, 85] width 15 height 19
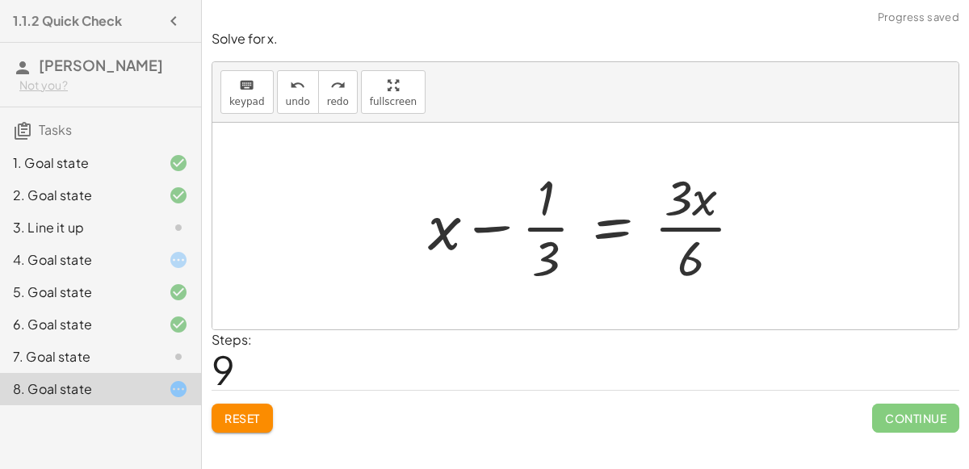
click at [224, 420] on button "Reset" at bounding box center [242, 418] width 61 height 29
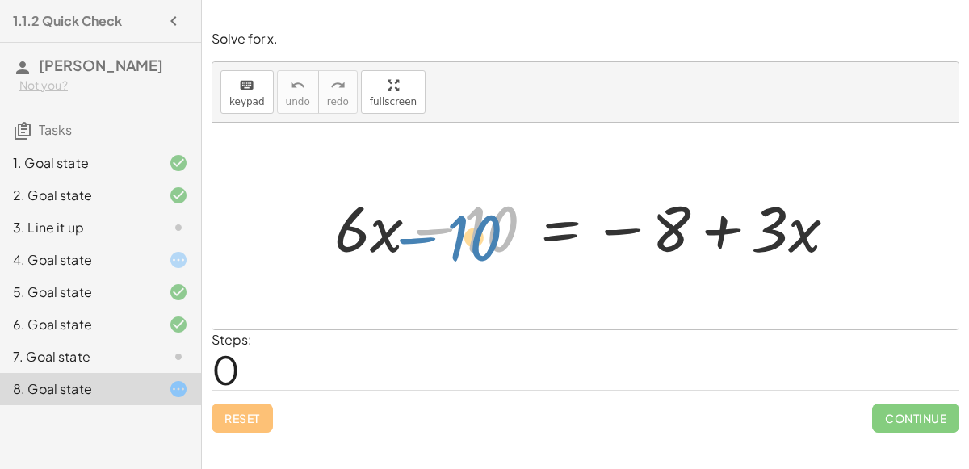
drag, startPoint x: 493, startPoint y: 215, endPoint x: 476, endPoint y: 222, distance: 18.5
click at [476, 222] on div at bounding box center [591, 226] width 531 height 83
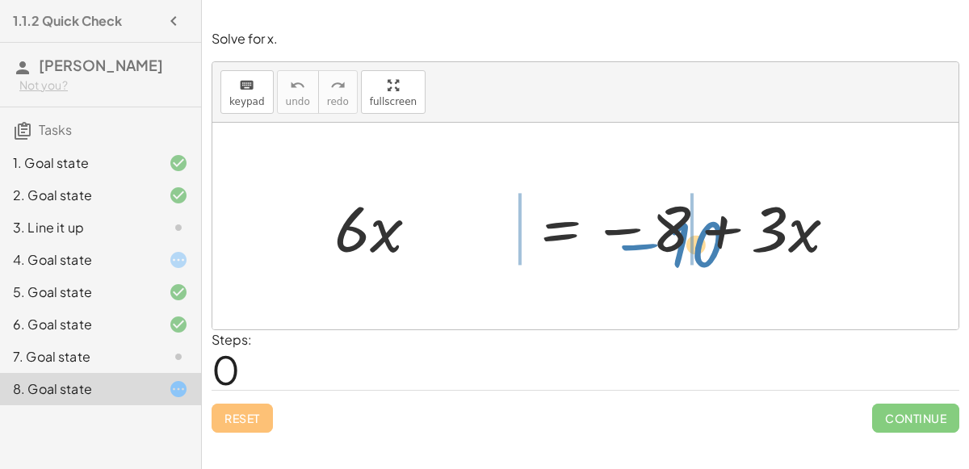
drag, startPoint x: 476, startPoint y: 222, endPoint x: 680, endPoint y: 239, distance: 205.0
click at [680, 239] on div at bounding box center [591, 226] width 531 height 83
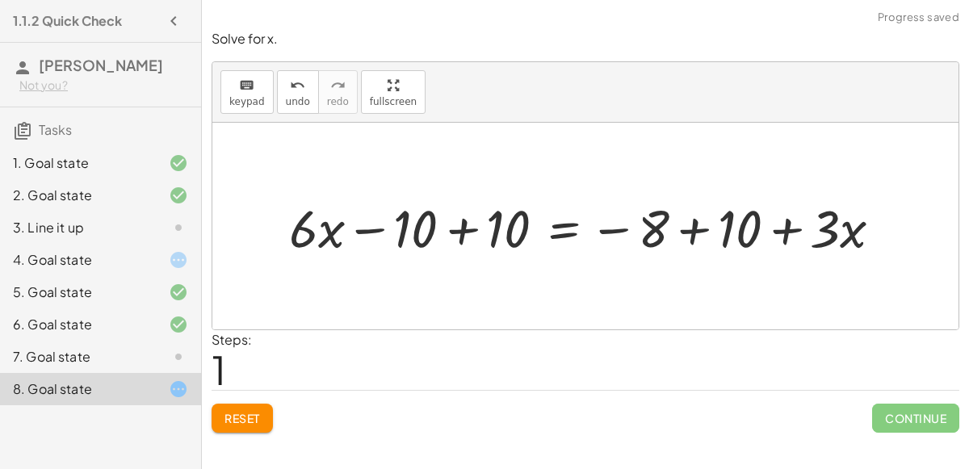
click at [716, 229] on div at bounding box center [592, 226] width 622 height 69
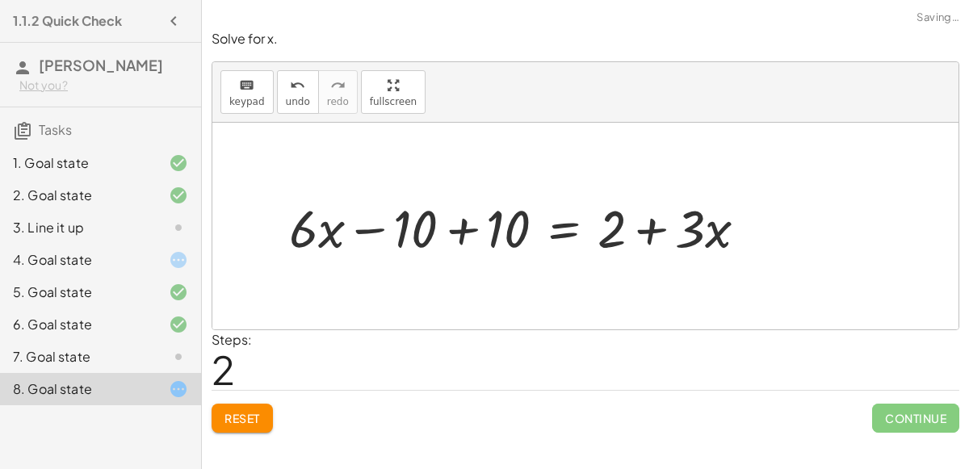
click at [447, 225] on div at bounding box center [524, 226] width 487 height 69
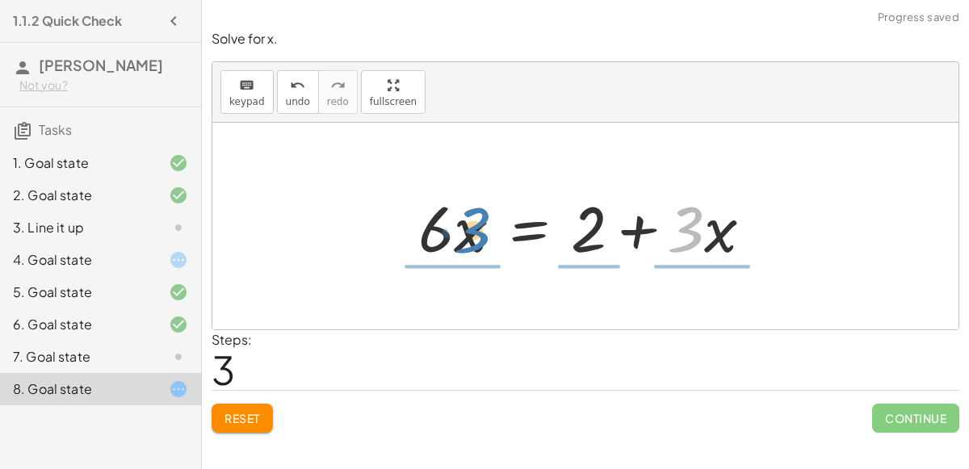
drag, startPoint x: 682, startPoint y: 238, endPoint x: 468, endPoint y: 242, distance: 214.1
click at [468, 242] on div at bounding box center [591, 226] width 363 height 83
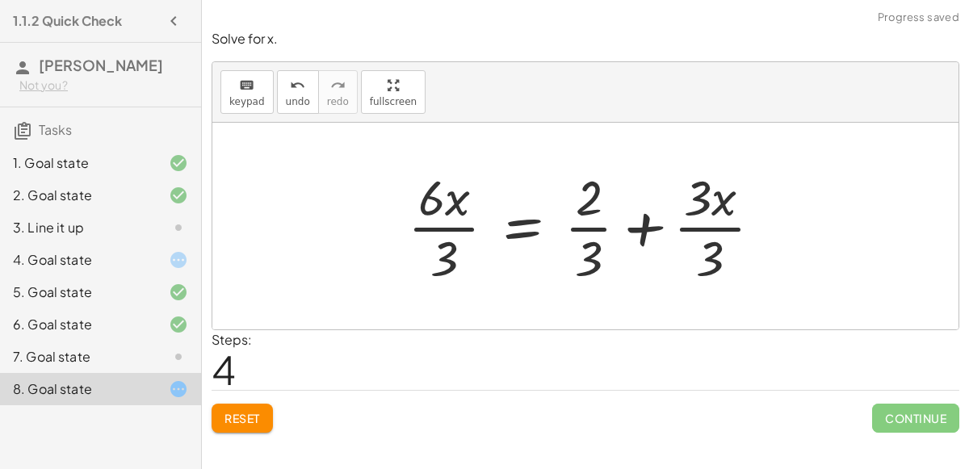
click at [454, 231] on div at bounding box center [592, 226] width 384 height 124
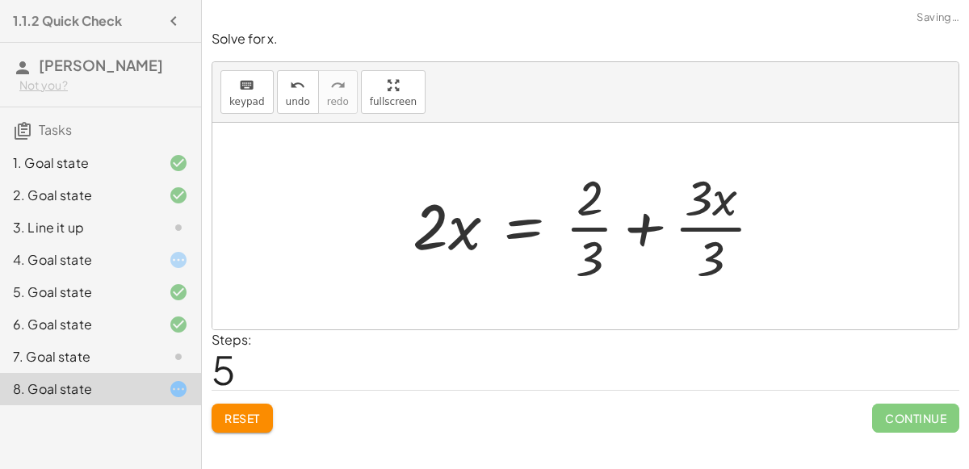
click at [591, 249] on div at bounding box center [595, 226] width 380 height 124
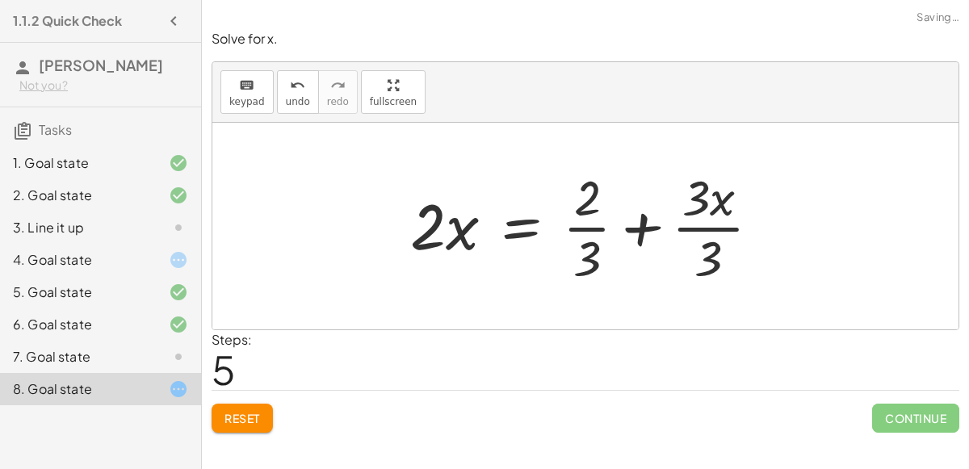
click at [584, 225] on div at bounding box center [592, 226] width 380 height 124
click at [703, 237] on div at bounding box center [592, 226] width 380 height 124
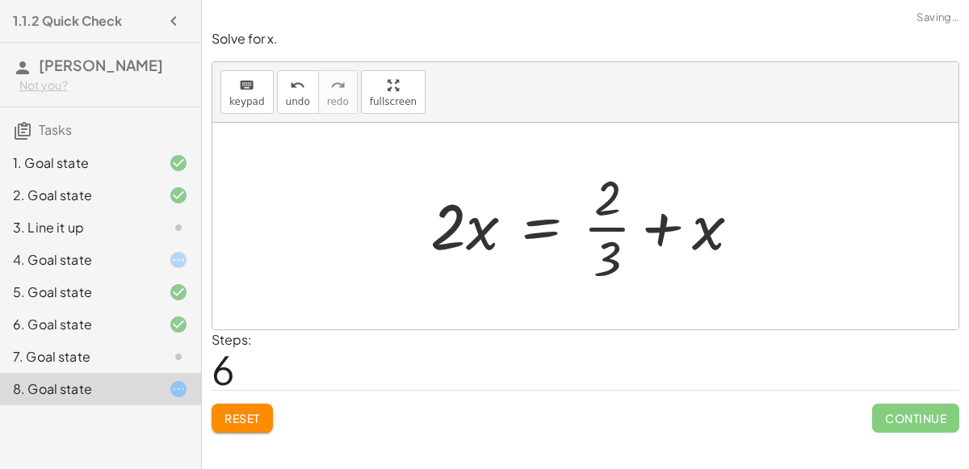
click at [611, 219] on div at bounding box center [591, 226] width 339 height 124
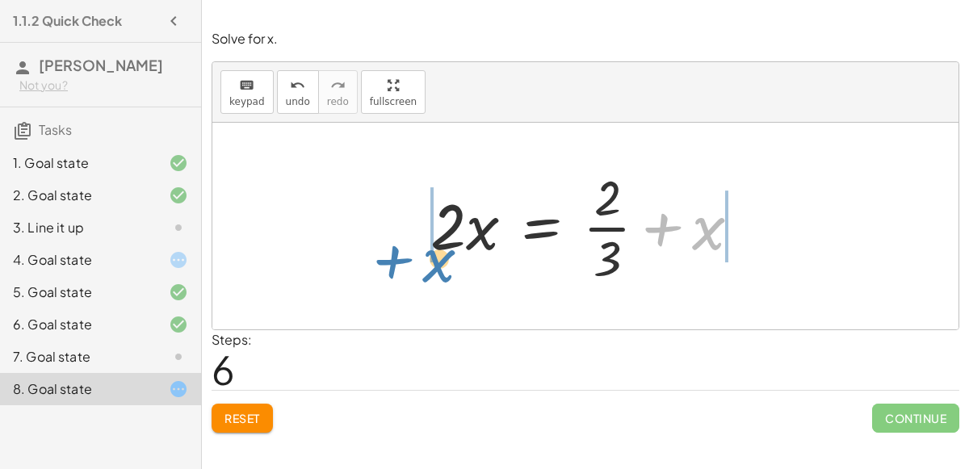
drag, startPoint x: 716, startPoint y: 224, endPoint x: 478, endPoint y: 247, distance: 239.4
click at [478, 247] on div at bounding box center [591, 226] width 339 height 124
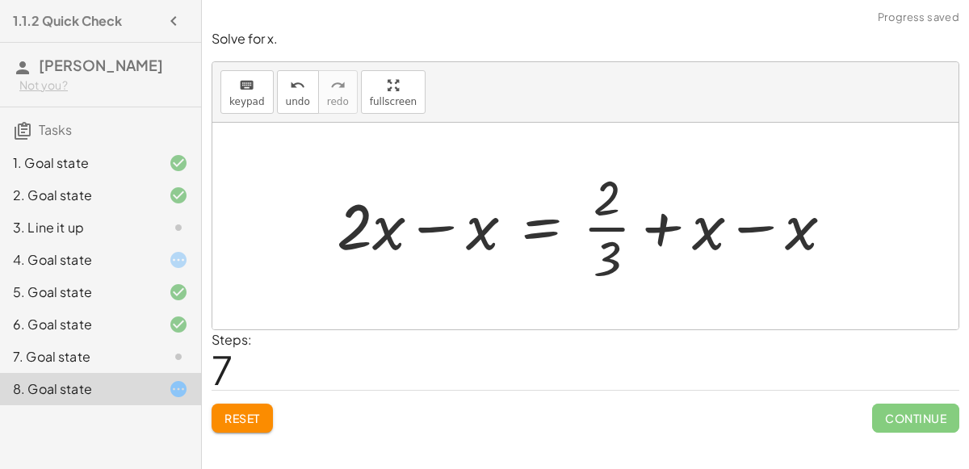
click at [703, 219] on div at bounding box center [592, 226] width 527 height 124
click at [762, 236] on div at bounding box center [592, 226] width 527 height 124
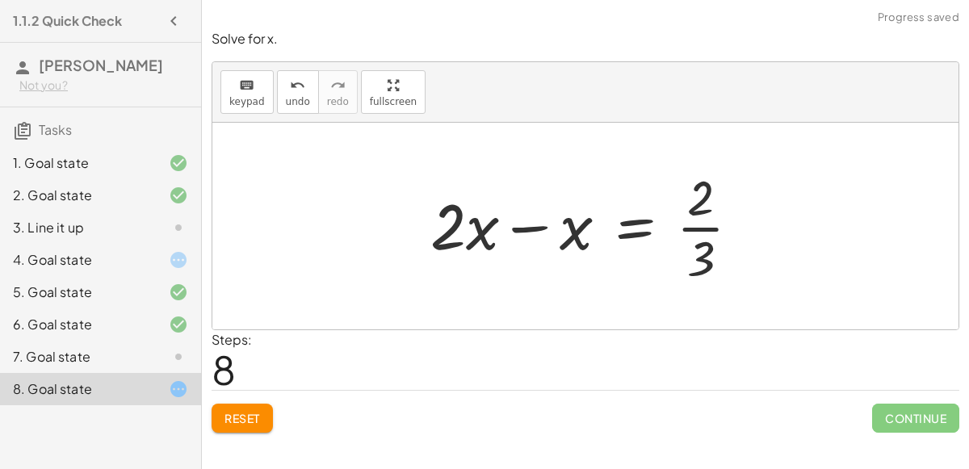
click at [536, 233] on div at bounding box center [591, 226] width 339 height 124
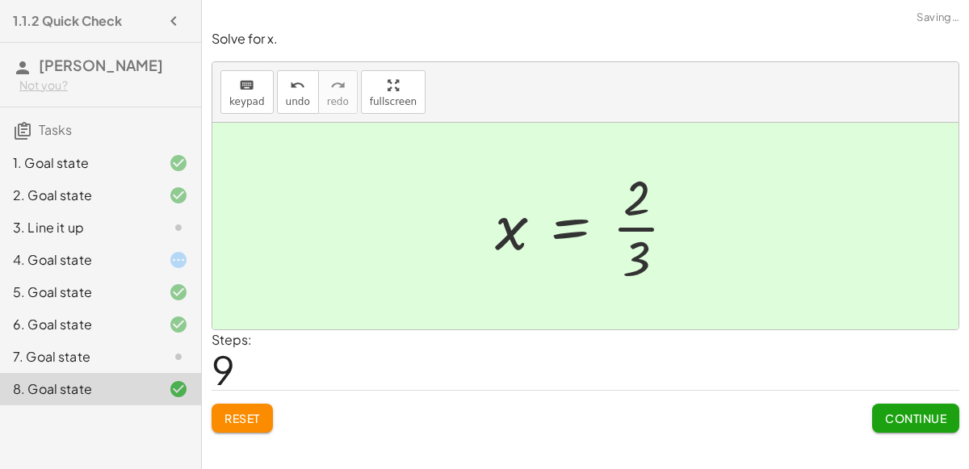
click at [915, 419] on span "Continue" at bounding box center [915, 418] width 61 height 15
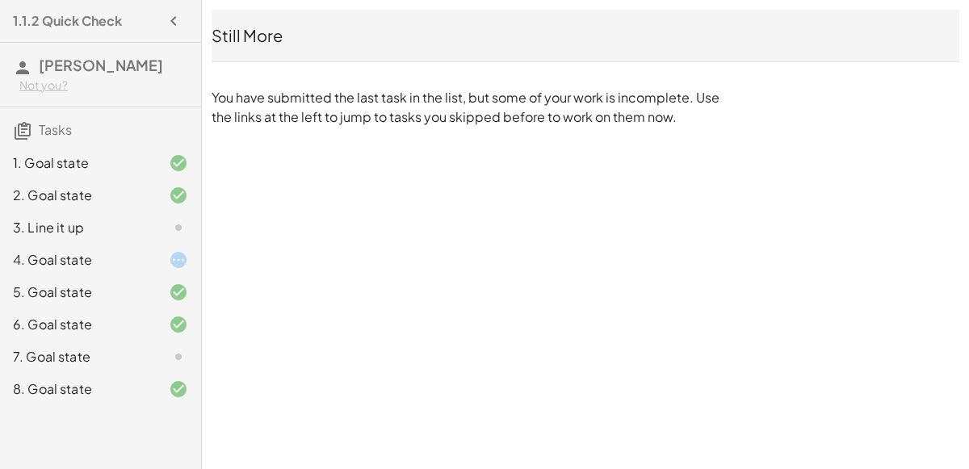
click at [105, 368] on div "7. Goal state" at bounding box center [100, 357] width 201 height 32
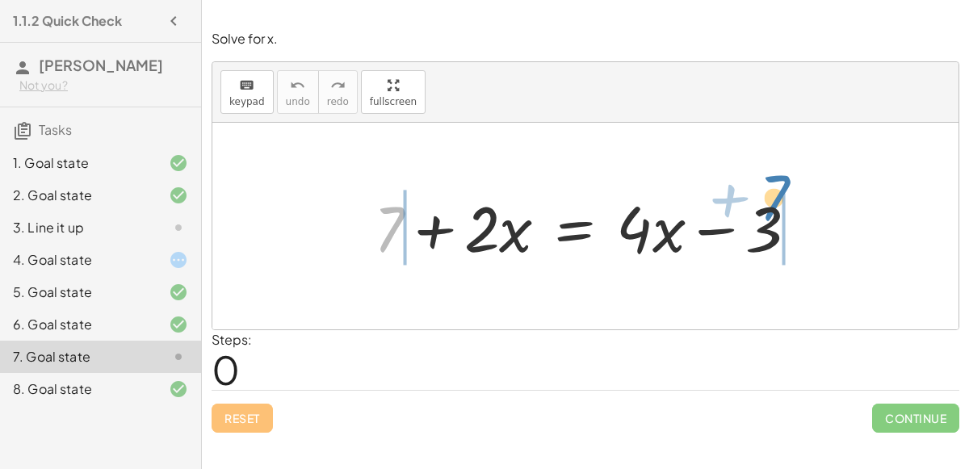
drag, startPoint x: 393, startPoint y: 233, endPoint x: 777, endPoint y: 212, distance: 384.1
click at [777, 212] on div at bounding box center [592, 226] width 453 height 83
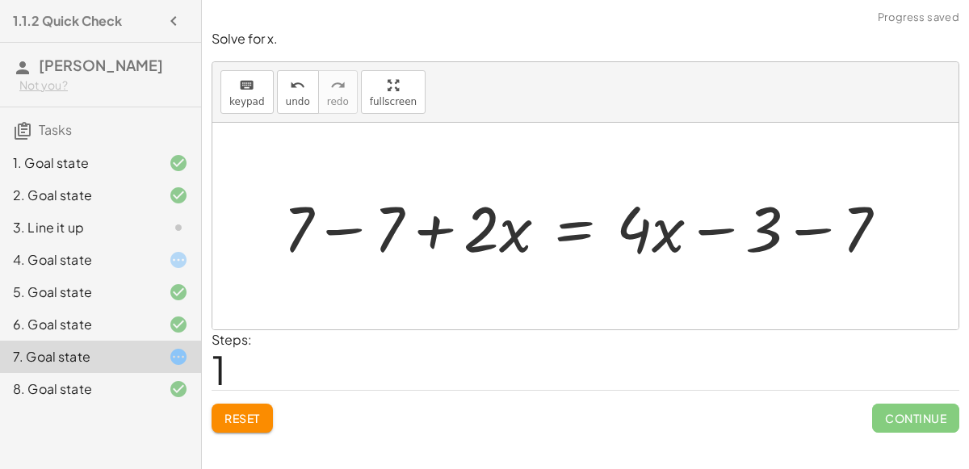
click at [783, 220] on div at bounding box center [591, 226] width 633 height 83
click at [360, 238] on div at bounding box center [555, 226] width 561 height 83
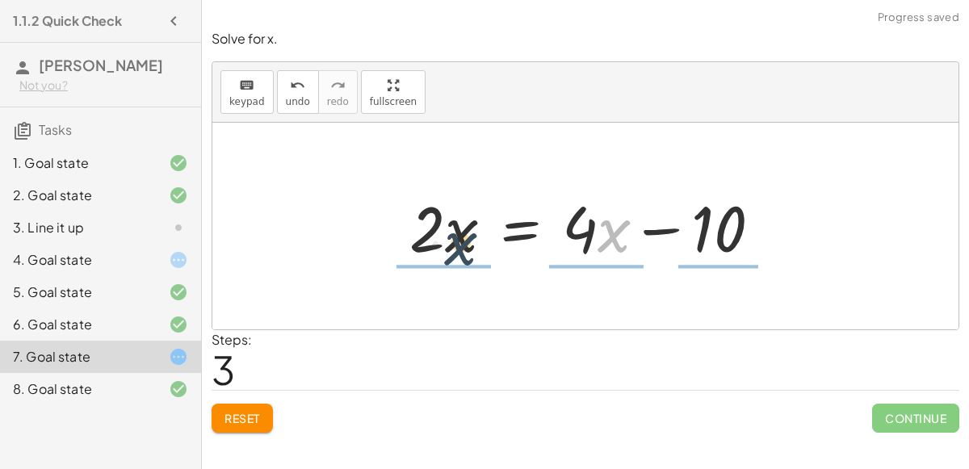
drag, startPoint x: 601, startPoint y: 233, endPoint x: 414, endPoint y: 245, distance: 187.0
click at [414, 245] on div at bounding box center [591, 226] width 380 height 83
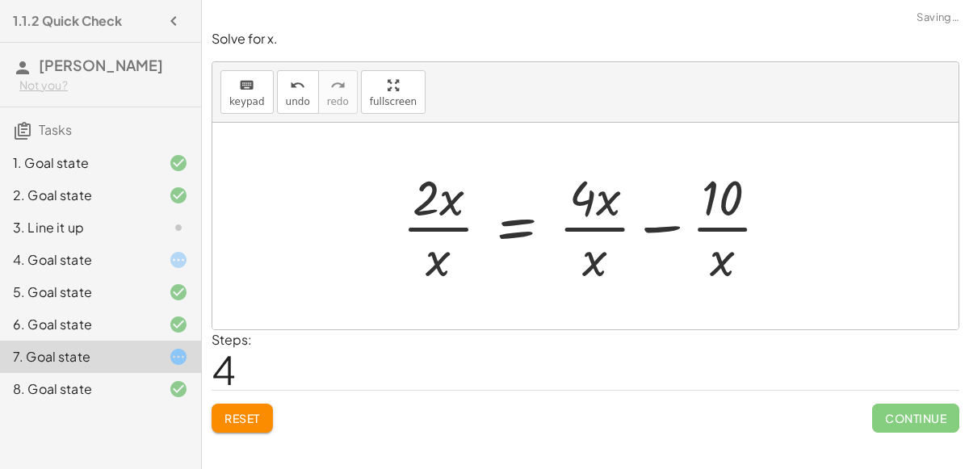
click at [563, 225] on div at bounding box center [592, 226] width 396 height 124
click at [724, 238] on div at bounding box center [592, 226] width 396 height 124
click at [424, 231] on div at bounding box center [592, 226] width 396 height 124
click at [292, 104] on span "undo" at bounding box center [298, 101] width 24 height 11
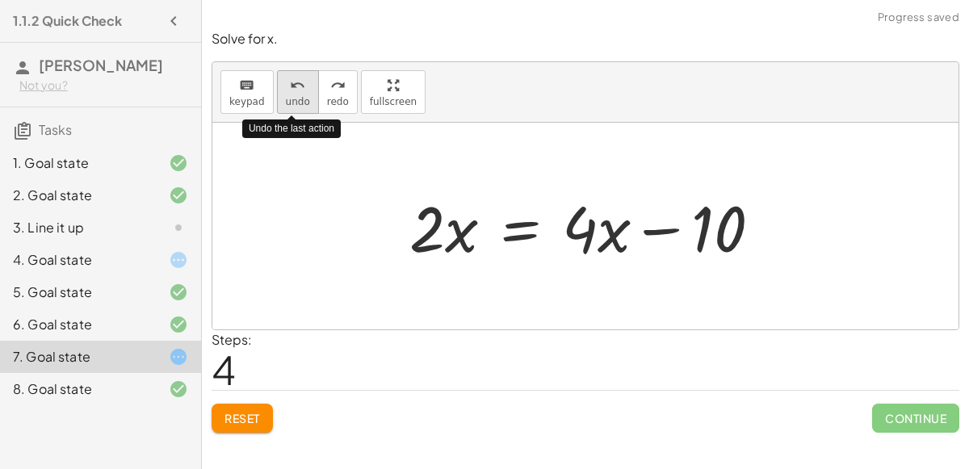
click at [292, 106] on button "undo undo" at bounding box center [298, 92] width 42 height 44
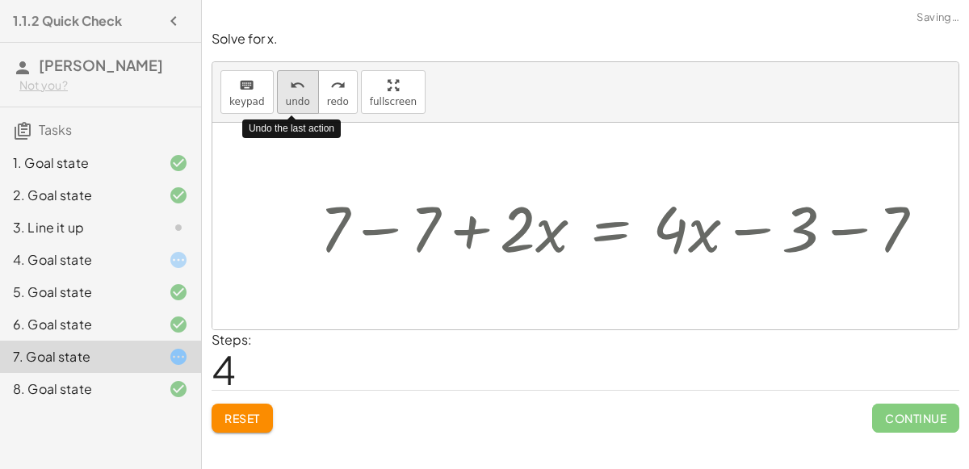
click at [292, 106] on button "undo undo" at bounding box center [298, 92] width 42 height 44
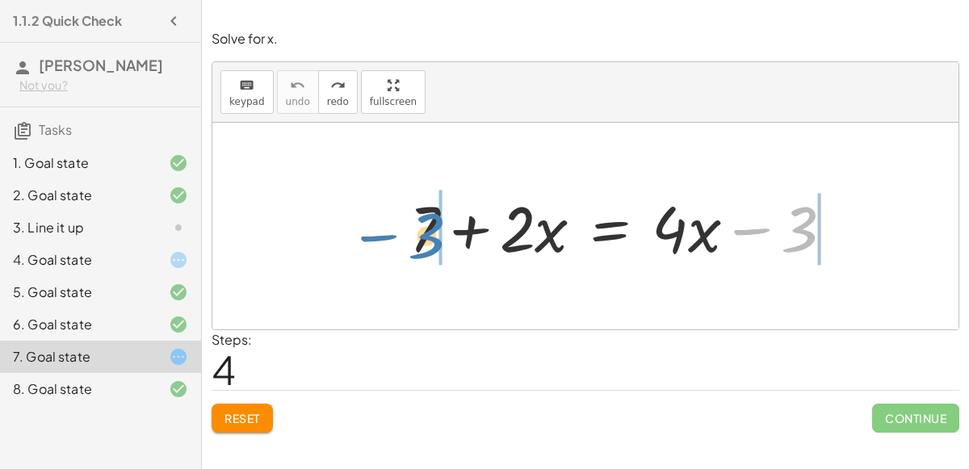
drag, startPoint x: 806, startPoint y: 212, endPoint x: 434, endPoint y: 216, distance: 372.3
click at [434, 216] on div at bounding box center [627, 226] width 453 height 83
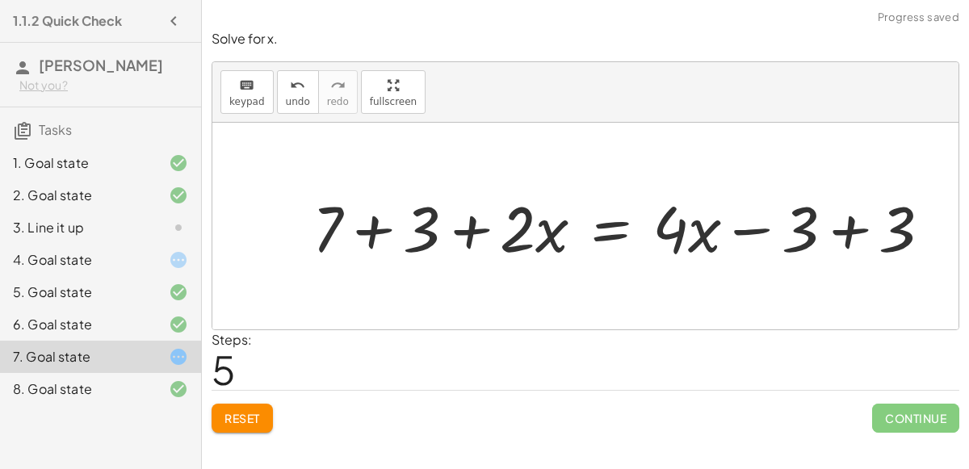
click at [376, 225] on div at bounding box center [628, 226] width 648 height 83
click at [863, 216] on div at bounding box center [663, 226] width 575 height 83
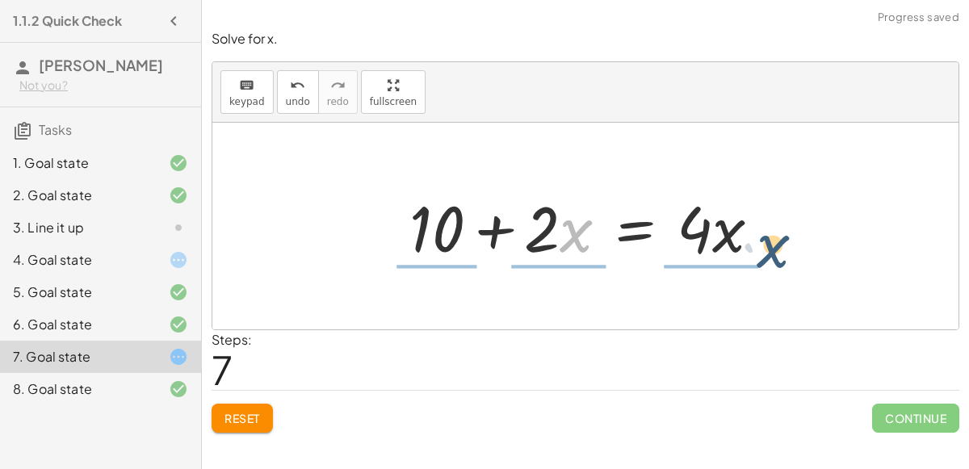
drag, startPoint x: 570, startPoint y: 229, endPoint x: 765, endPoint y: 226, distance: 194.7
click at [765, 226] on div at bounding box center [591, 226] width 380 height 83
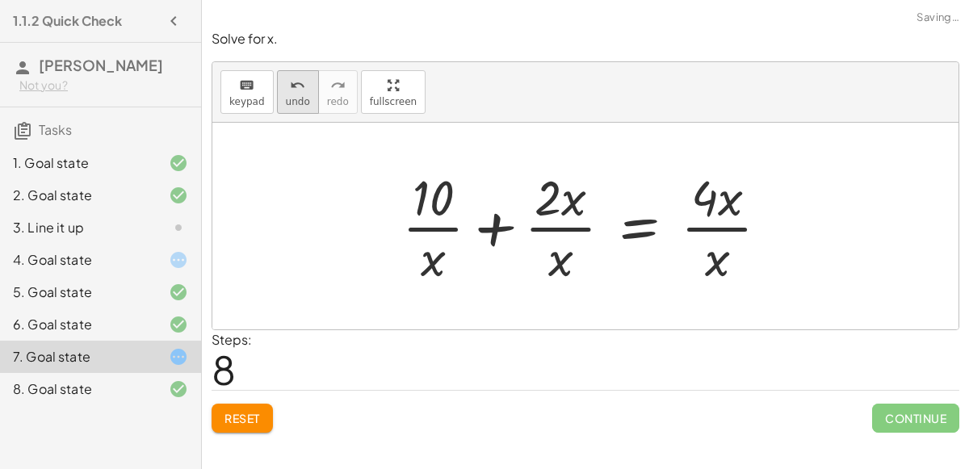
click at [286, 100] on span "undo" at bounding box center [298, 101] width 24 height 11
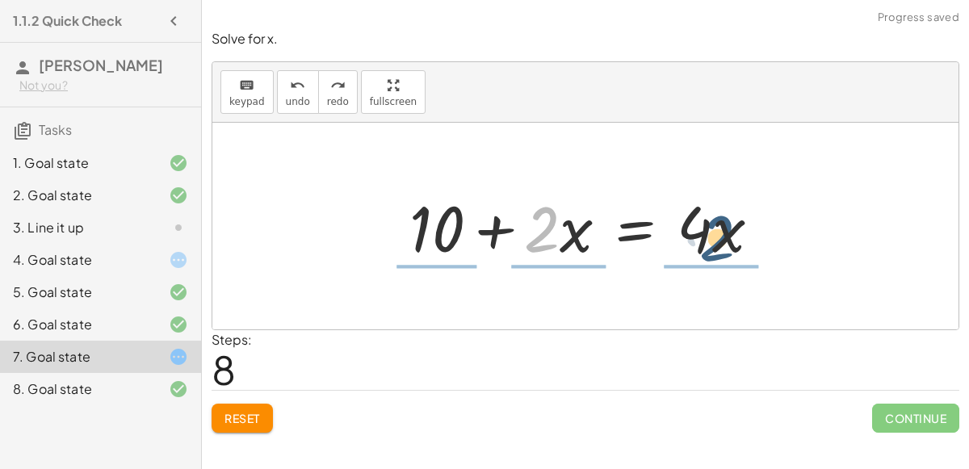
drag, startPoint x: 544, startPoint y: 219, endPoint x: 761, endPoint y: 220, distance: 216.4
click at [761, 220] on div at bounding box center [591, 226] width 380 height 83
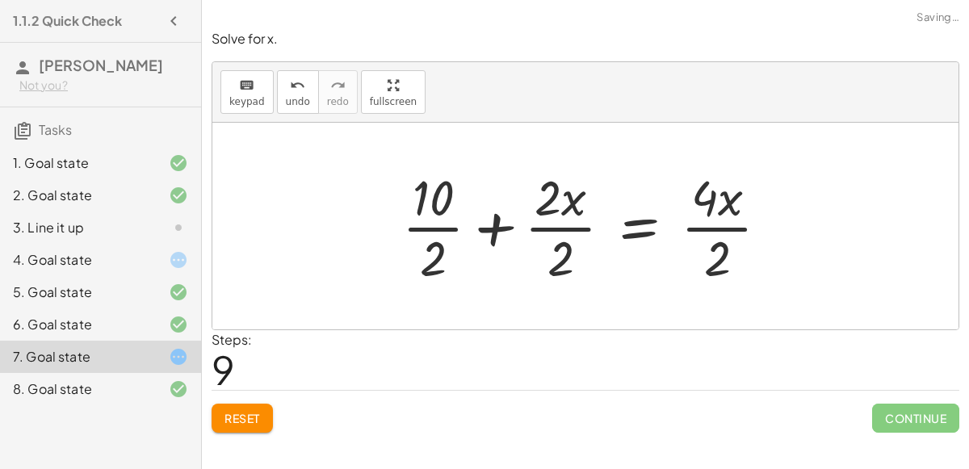
click at [721, 221] on div at bounding box center [592, 226] width 396 height 124
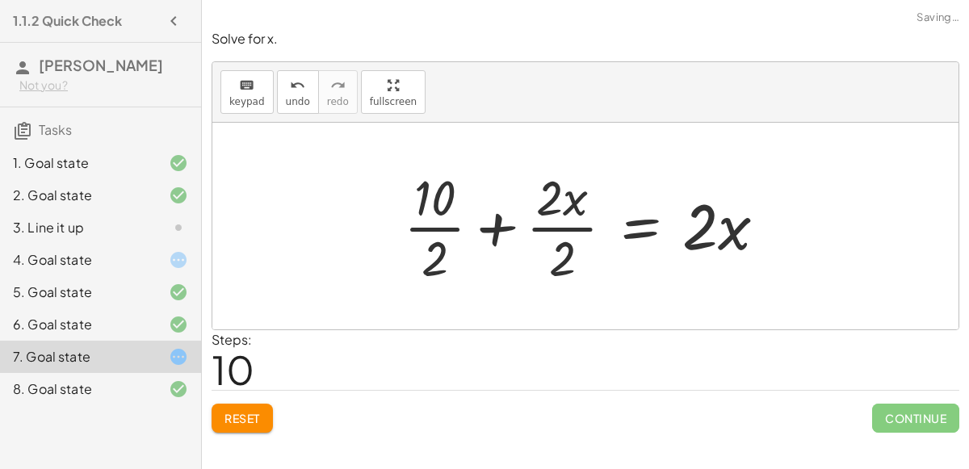
click at [552, 239] on div at bounding box center [592, 226] width 392 height 124
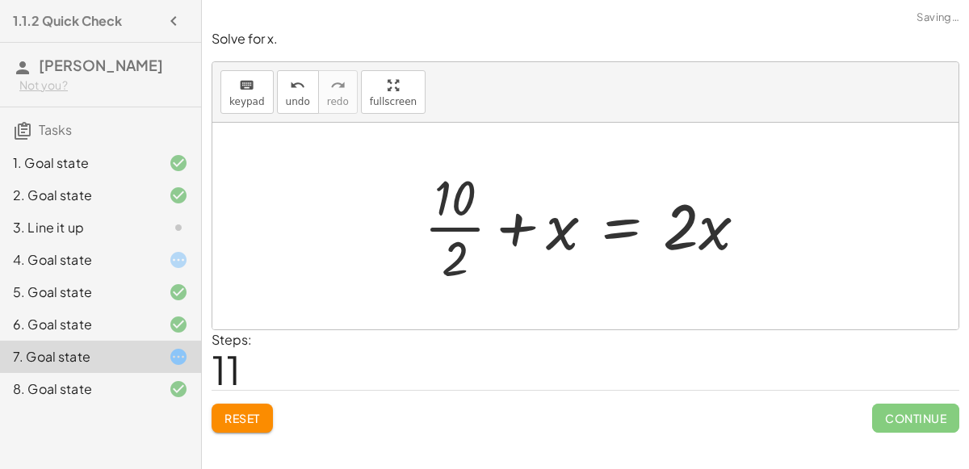
click at [462, 235] on div at bounding box center [592, 226] width 352 height 124
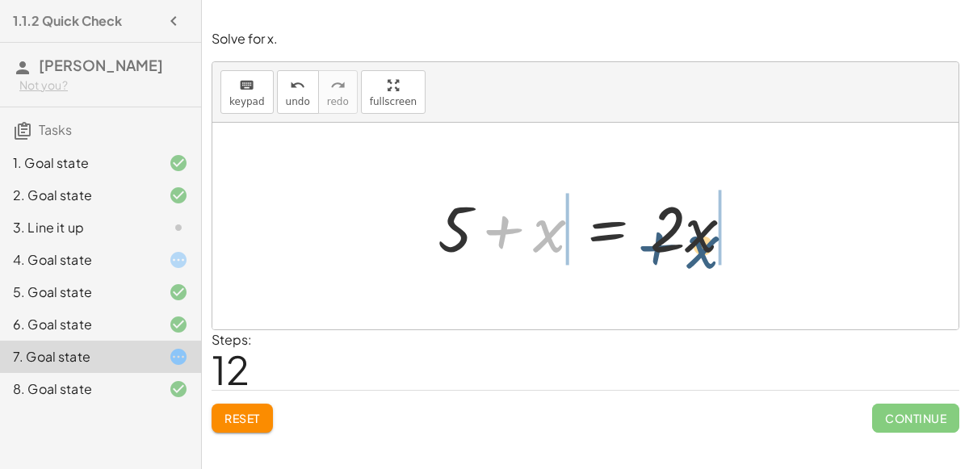
drag, startPoint x: 540, startPoint y: 224, endPoint x: 699, endPoint y: 237, distance: 158.8
click at [699, 237] on div at bounding box center [592, 226] width 325 height 83
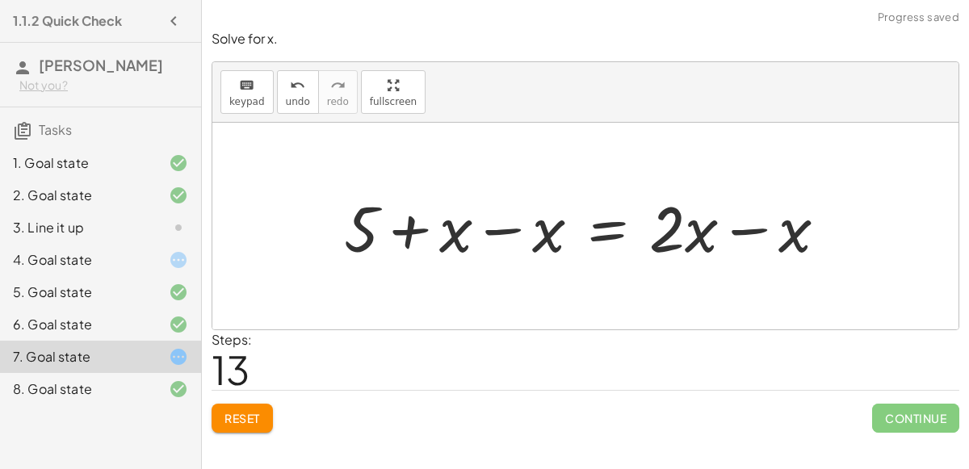
click at [439, 214] on div at bounding box center [592, 226] width 512 height 83
click at [498, 241] on div at bounding box center [592, 226] width 512 height 83
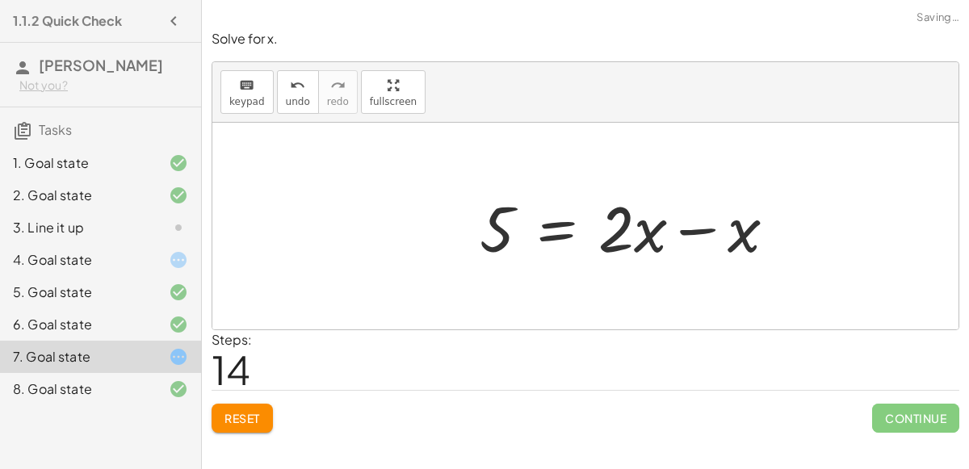
click at [739, 250] on div at bounding box center [634, 226] width 325 height 83
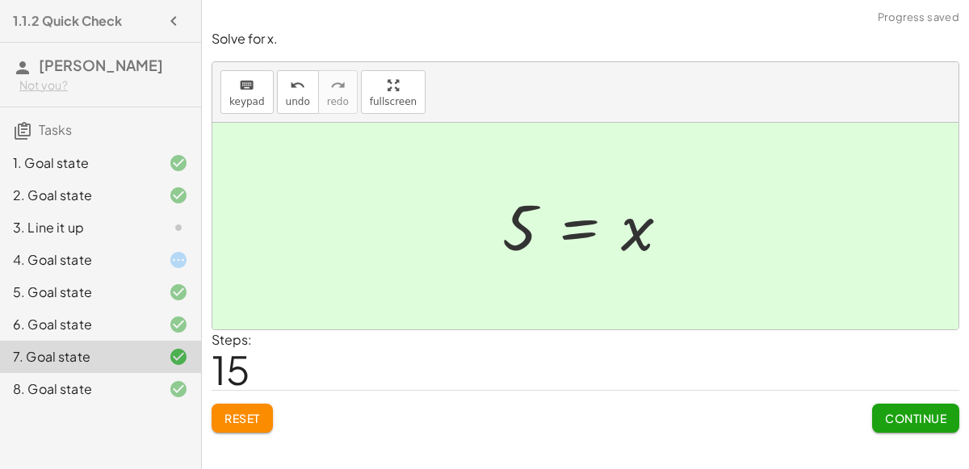
click at [912, 418] on span "Continue" at bounding box center [915, 418] width 61 height 15
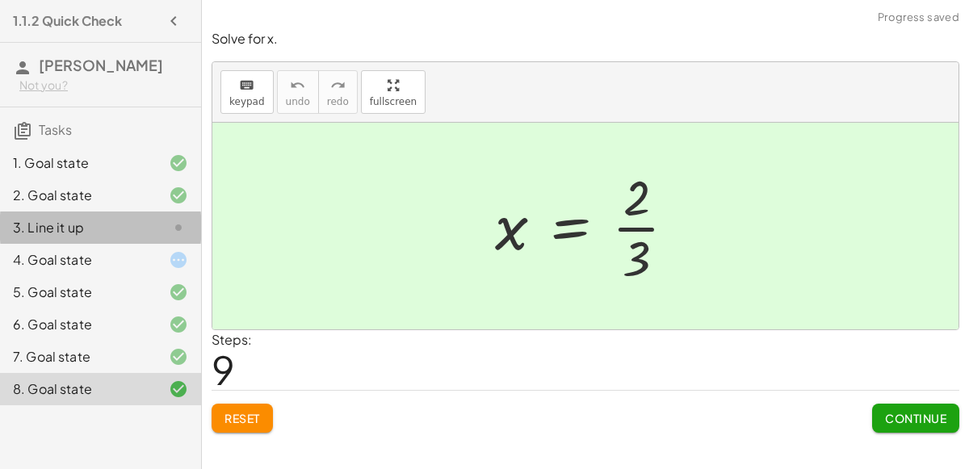
click at [174, 276] on div "3. Line it up" at bounding box center [100, 292] width 201 height 32
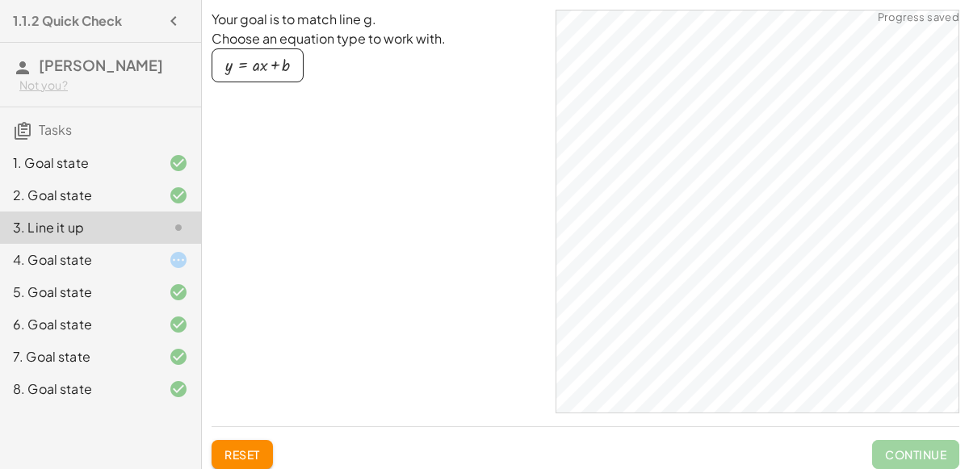
click at [171, 267] on icon at bounding box center [178, 259] width 19 height 19
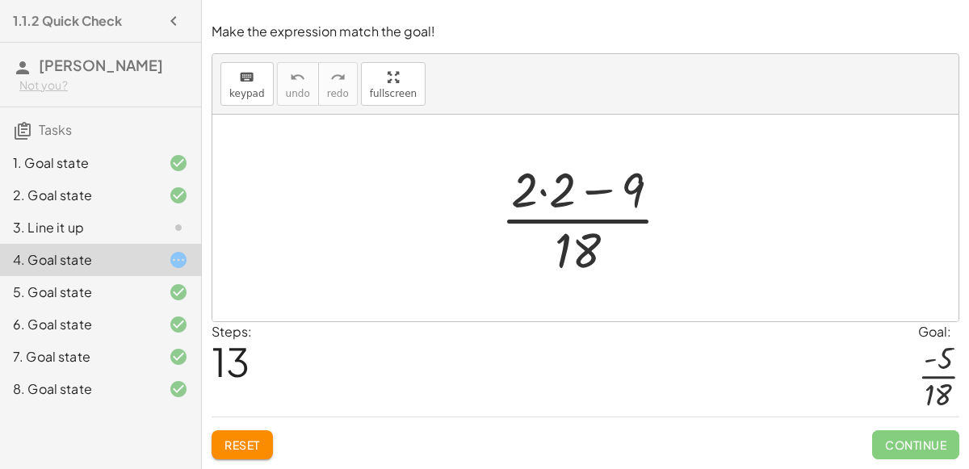
click at [229, 458] on button "Reset" at bounding box center [242, 444] width 61 height 29
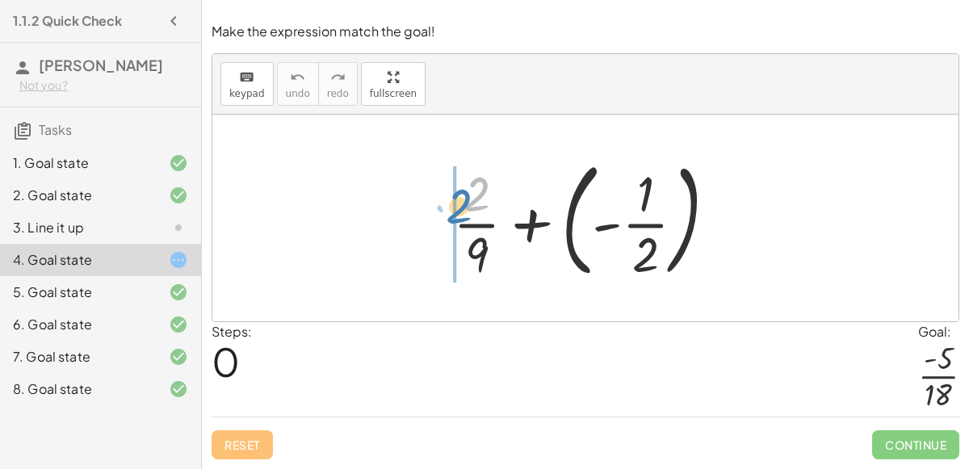
drag, startPoint x: 472, startPoint y: 207, endPoint x: 458, endPoint y: 218, distance: 18.4
click at [458, 218] on div at bounding box center [591, 218] width 293 height 134
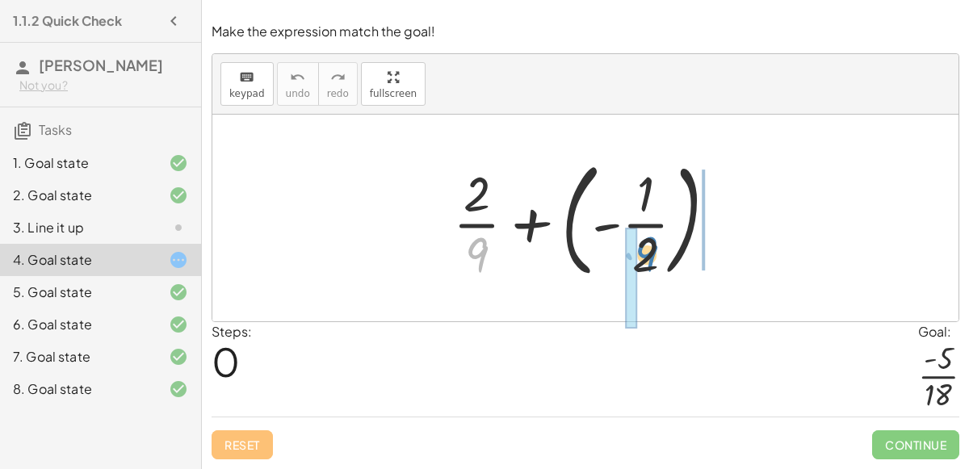
drag, startPoint x: 480, startPoint y: 262, endPoint x: 651, endPoint y: 261, distance: 171.2
click at [651, 261] on div at bounding box center [591, 218] width 293 height 134
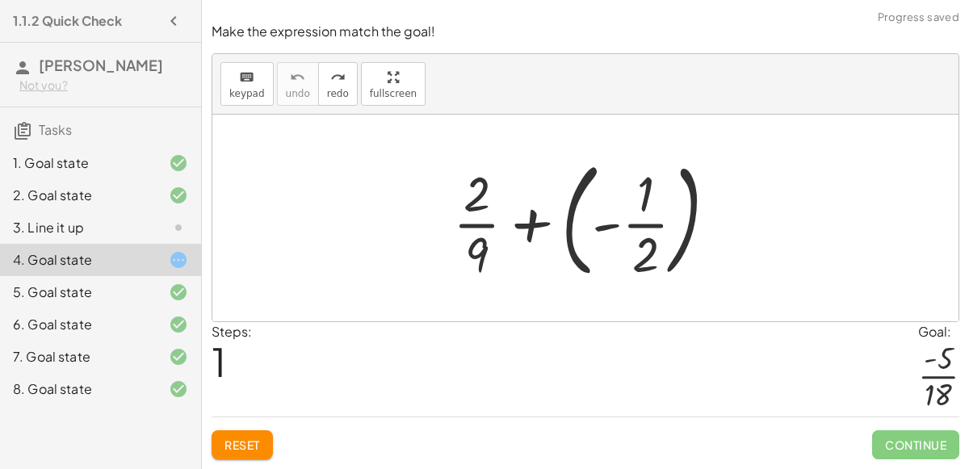
click at [590, 237] on div at bounding box center [591, 218] width 293 height 134
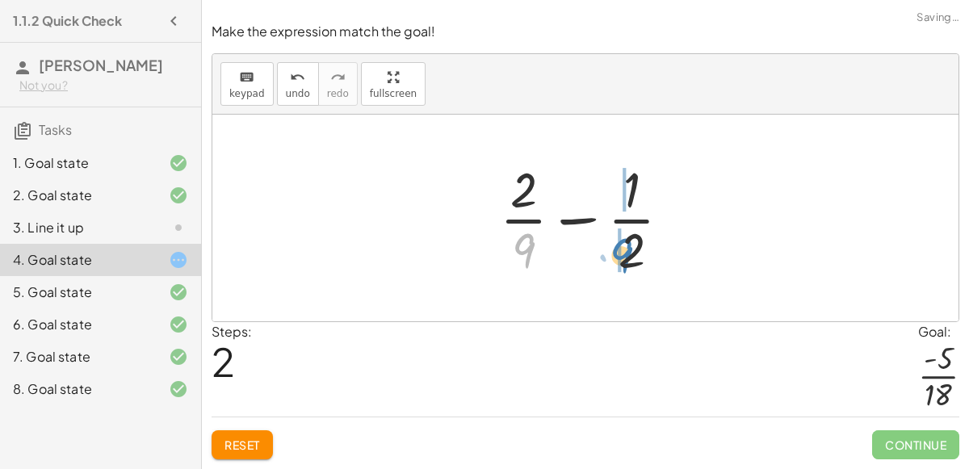
drag, startPoint x: 530, startPoint y: 250, endPoint x: 628, endPoint y: 255, distance: 98.6
click at [628, 255] on div at bounding box center [592, 218] width 200 height 124
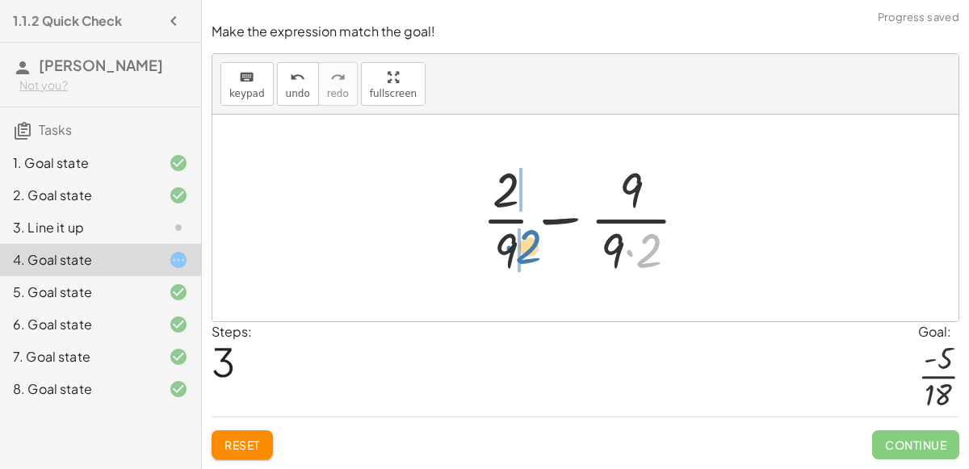
drag, startPoint x: 642, startPoint y: 258, endPoint x: 521, endPoint y: 254, distance: 121.2
click at [521, 254] on div at bounding box center [591, 218] width 235 height 124
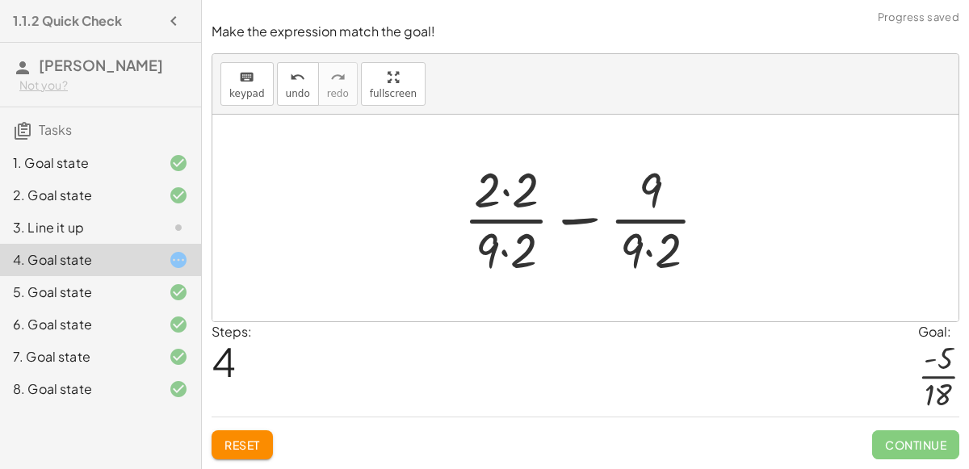
click at [505, 206] on div at bounding box center [591, 218] width 273 height 124
click at [507, 239] on div at bounding box center [592, 218] width 271 height 124
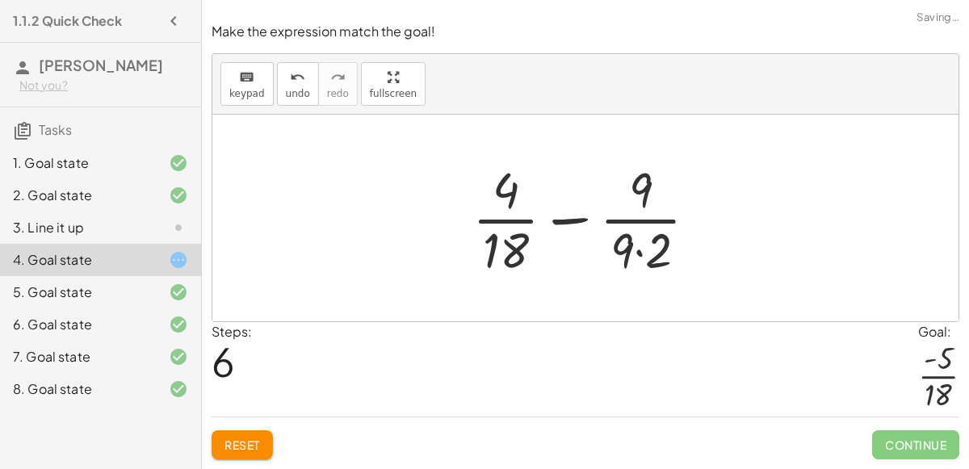
click at [636, 251] on div at bounding box center [591, 218] width 254 height 124
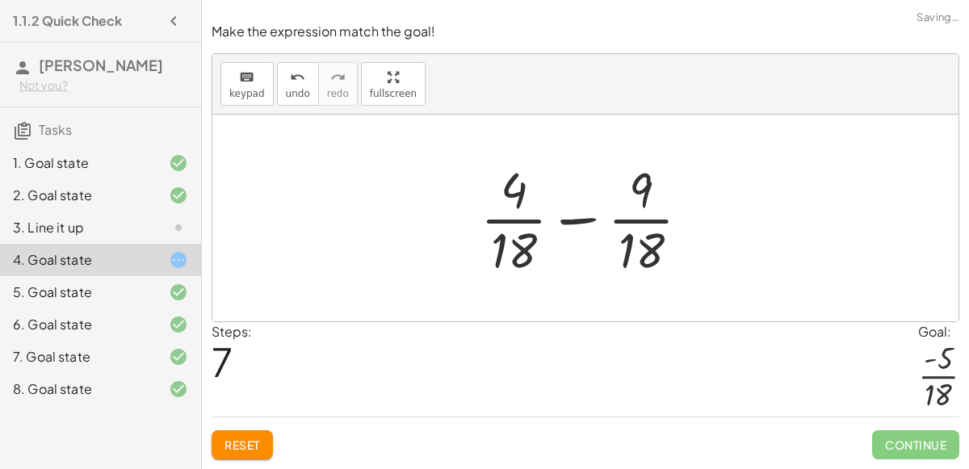
click at [594, 237] on div at bounding box center [591, 218] width 238 height 124
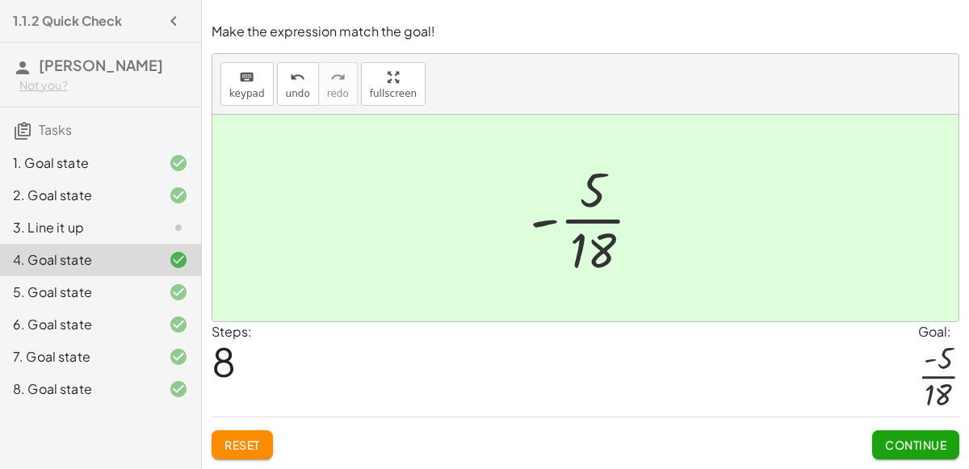
click at [90, 392] on div "8. Goal state" at bounding box center [78, 389] width 130 height 19
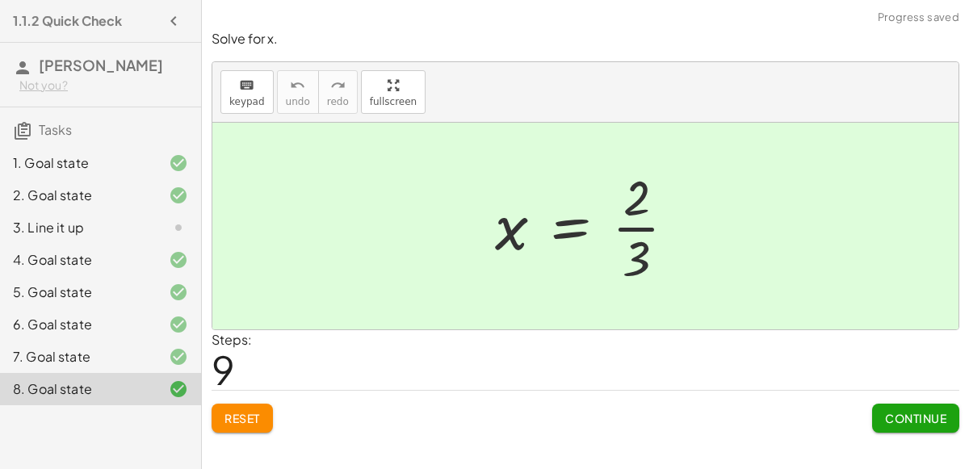
click at [909, 411] on span "Continue" at bounding box center [915, 418] width 61 height 15
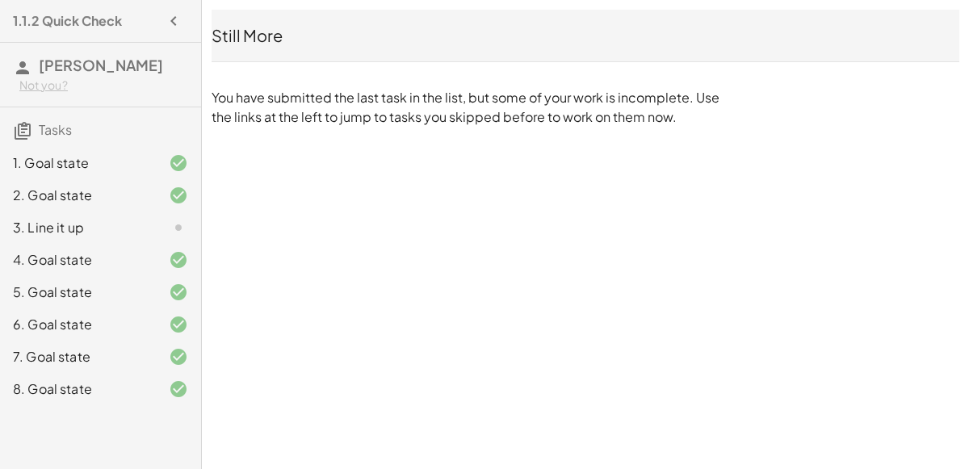
click at [152, 233] on div at bounding box center [165, 227] width 45 height 19
